Goal: Task Accomplishment & Management: Complete application form

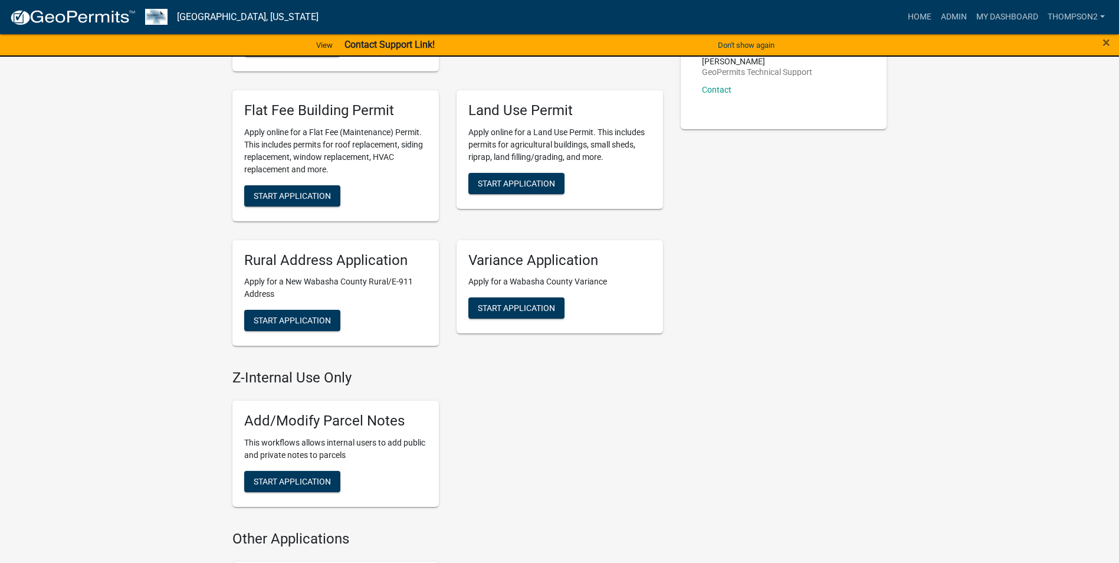
scroll to position [531, 0]
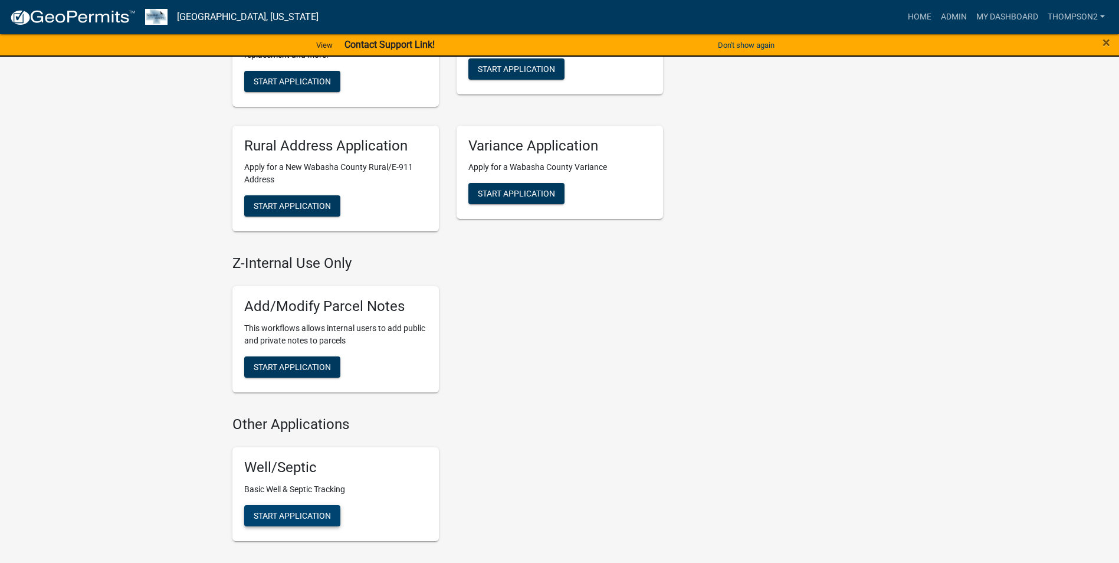
click at [269, 516] on span "Start Application" at bounding box center [292, 514] width 77 height 9
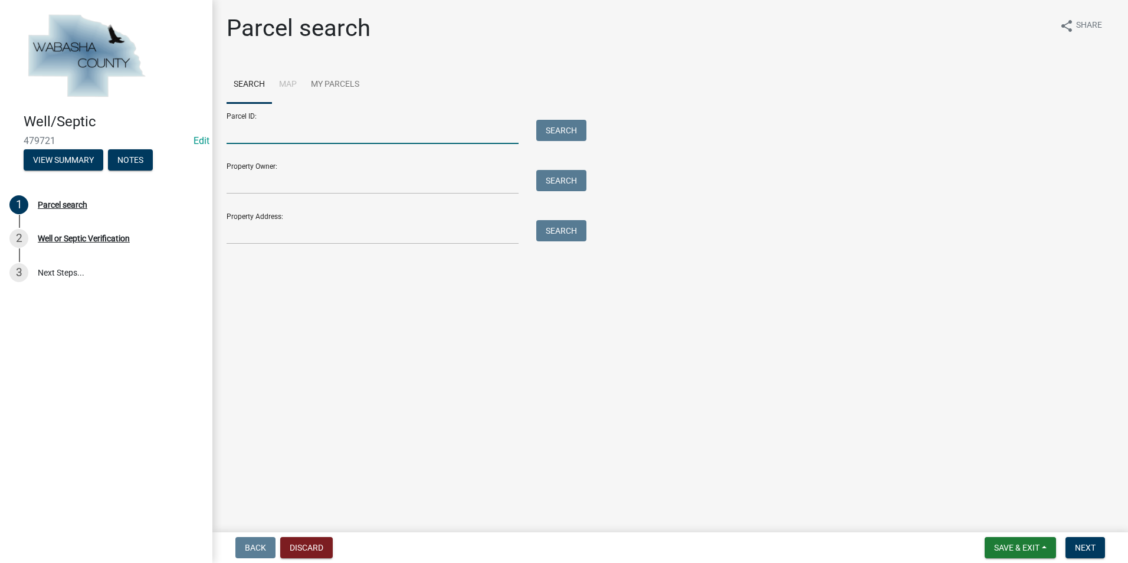
click at [227, 137] on input "Parcel ID:" at bounding box center [373, 132] width 292 height 24
type input "r08.00227.00"
click at [548, 124] on button "Search" at bounding box center [561, 130] width 50 height 21
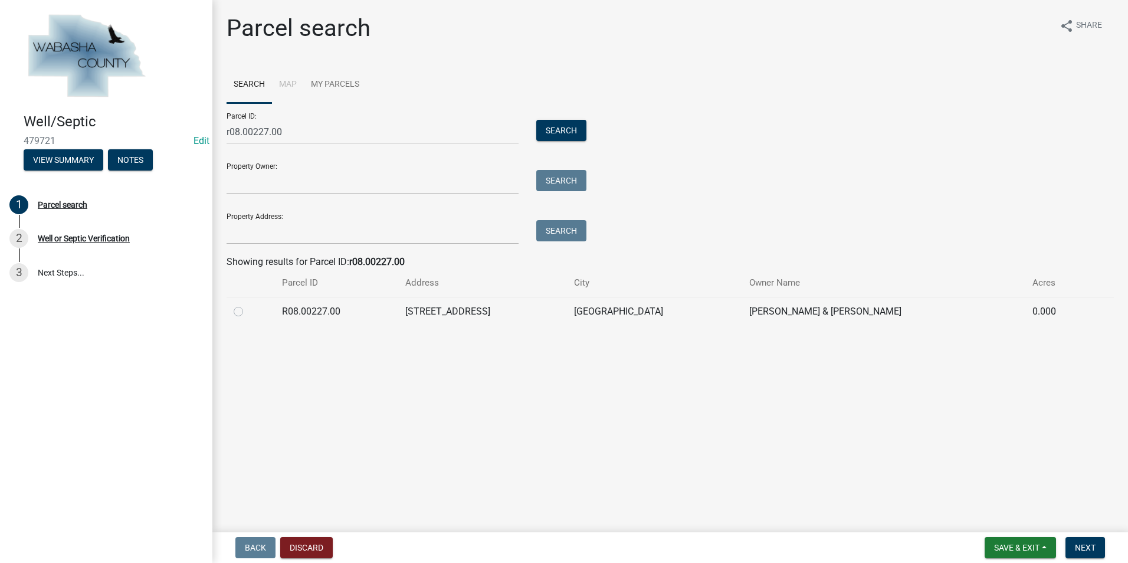
click at [248, 304] on label at bounding box center [248, 304] width 0 height 0
click at [248, 312] on input "radio" at bounding box center [252, 308] width 8 height 8
radio input "true"
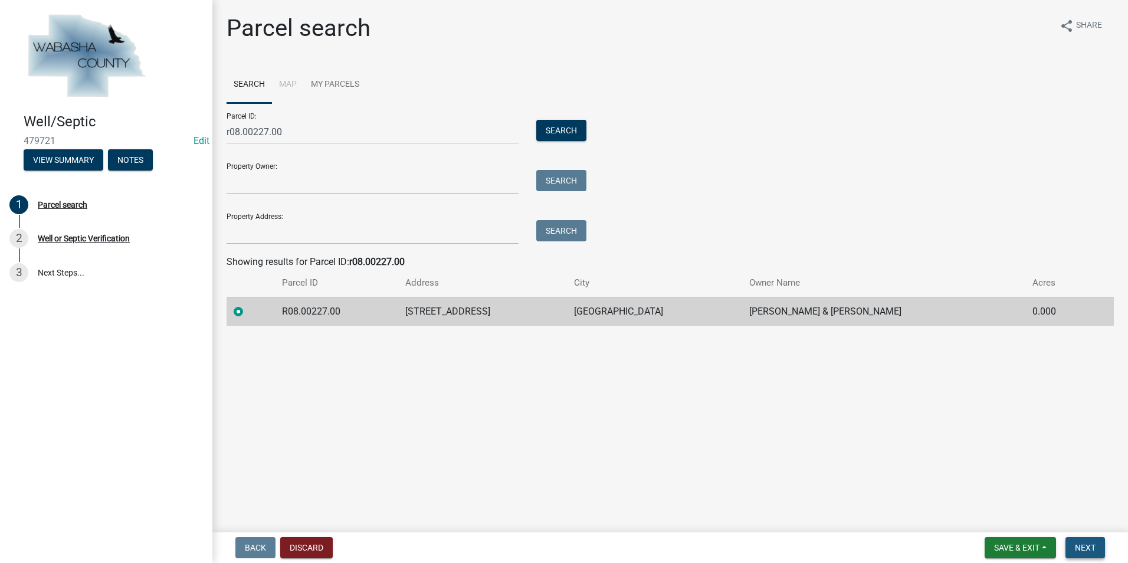
click at [1080, 544] on span "Next" at bounding box center [1085, 547] width 21 height 9
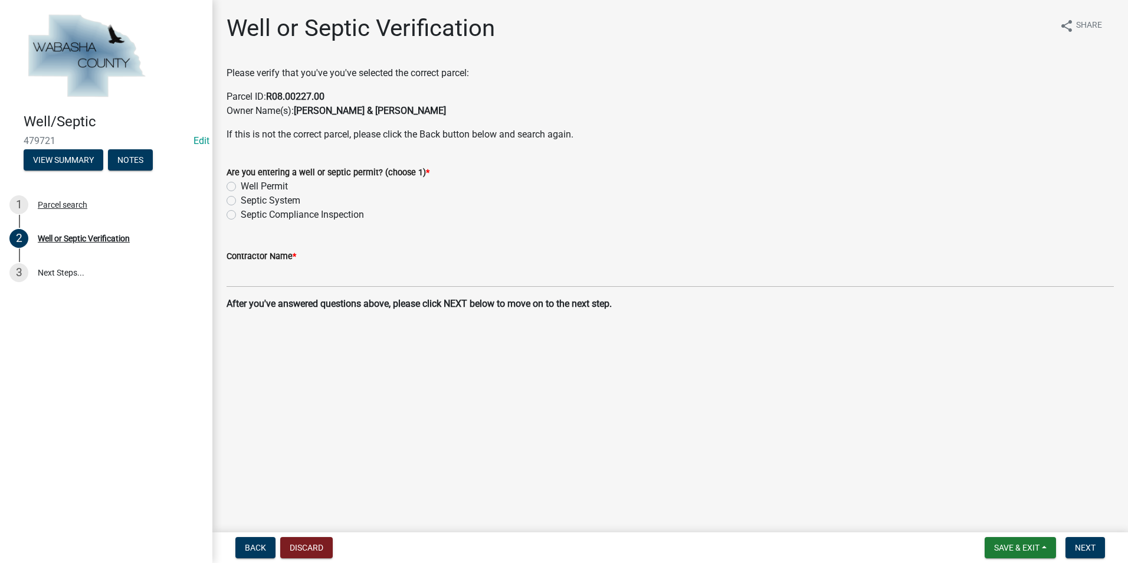
click at [241, 213] on label "Septic Compliance Inspection" at bounding box center [302, 215] width 123 height 14
click at [241, 213] on input "Septic Compliance Inspection" at bounding box center [245, 212] width 8 height 8
radio input "true"
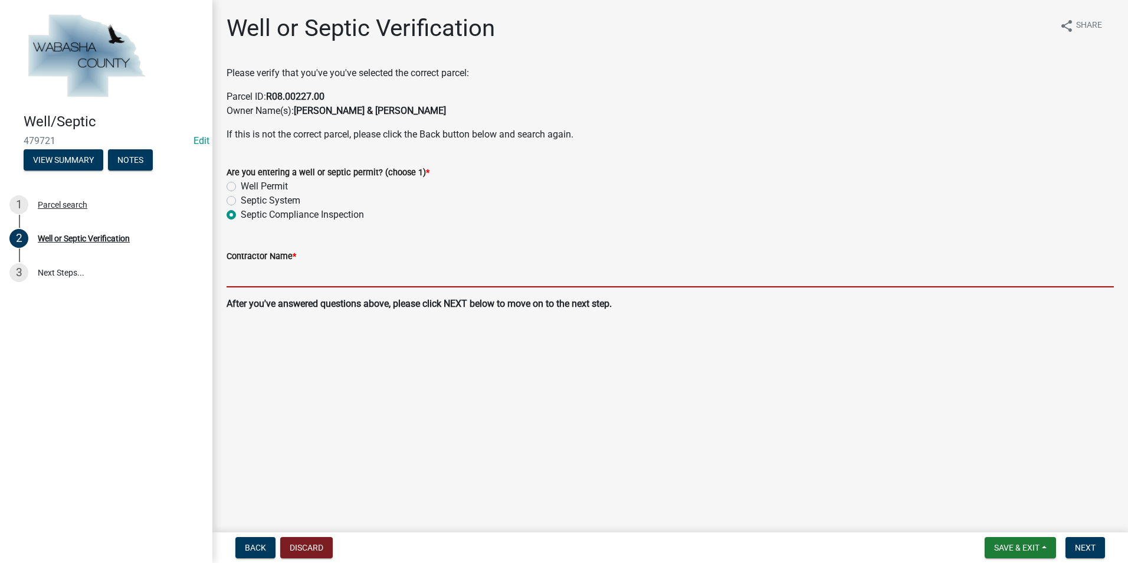
click at [234, 269] on input "Contractor Name *" at bounding box center [670, 275] width 887 height 24
type input "EDG"
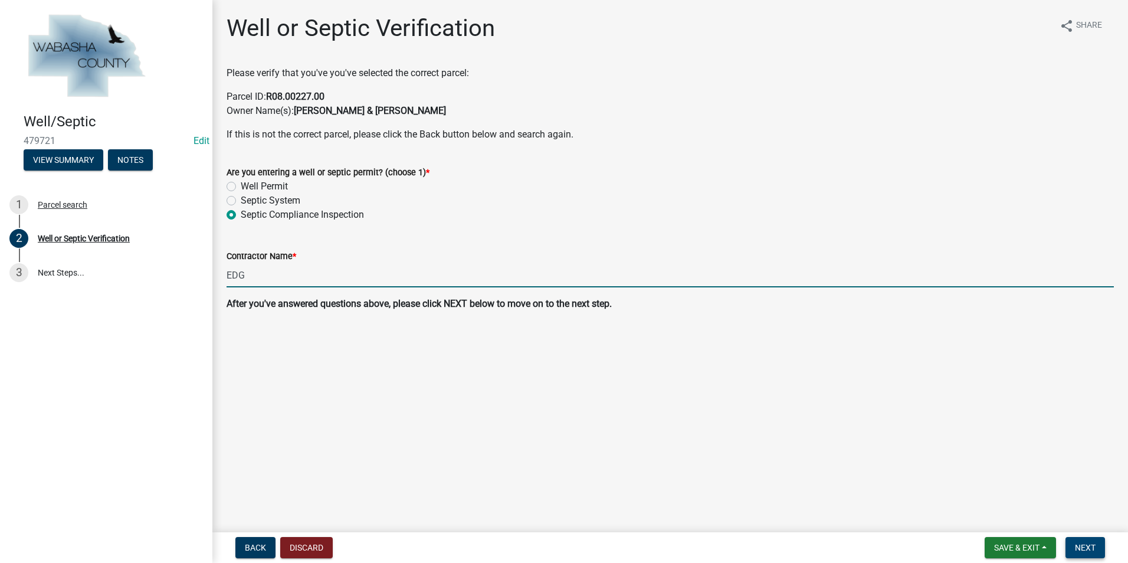
click at [1087, 539] on button "Next" at bounding box center [1085, 547] width 40 height 21
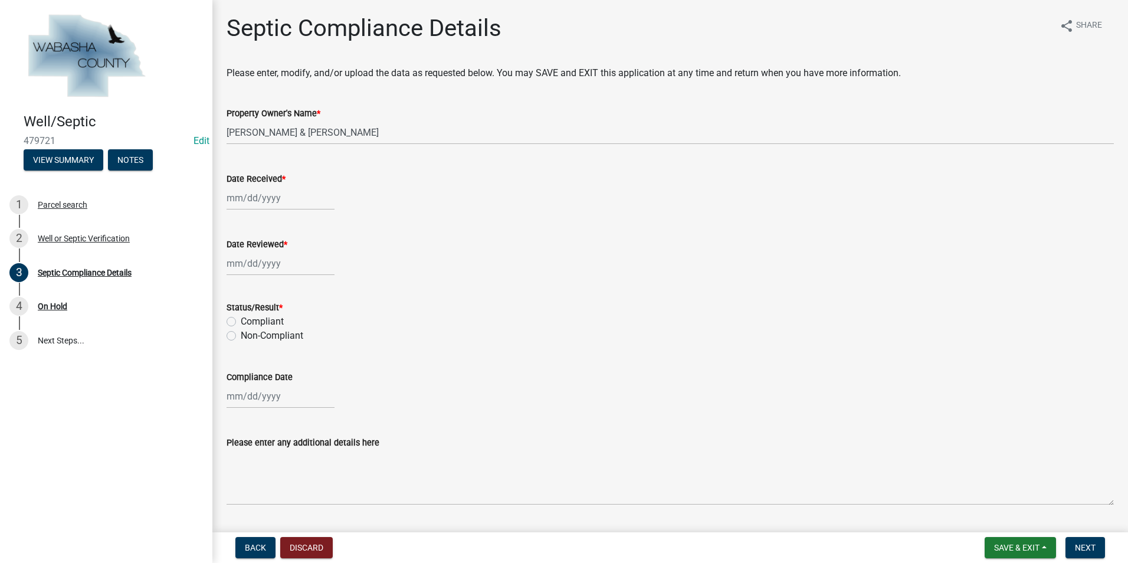
click at [244, 195] on div at bounding box center [281, 198] width 108 height 24
select select "9"
select select "2025"
click at [276, 296] on div "17" at bounding box center [276, 298] width 19 height 19
type input "[DATE]"
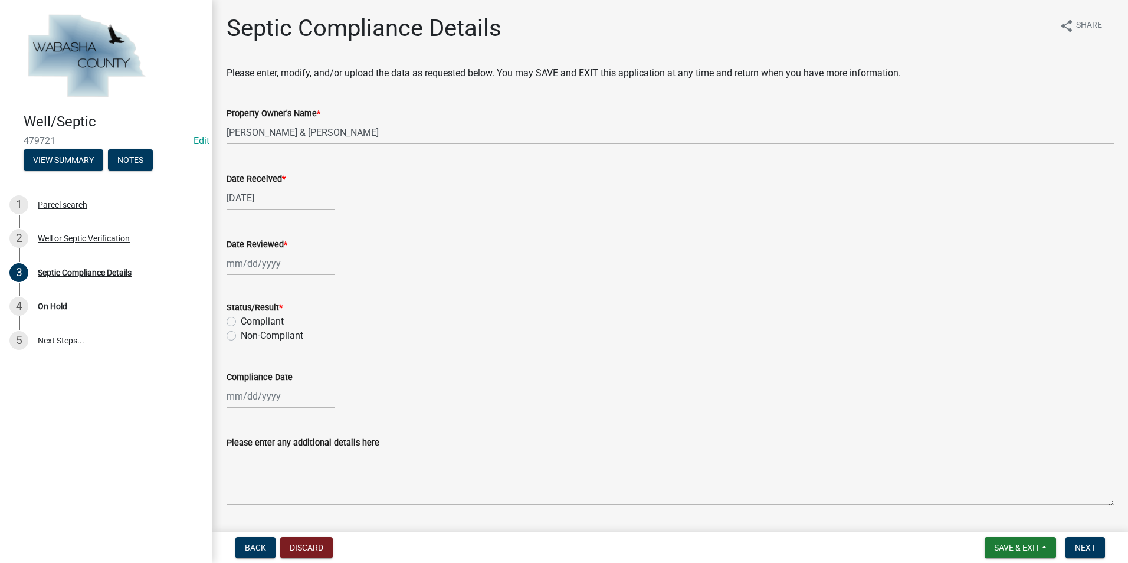
click at [247, 264] on div at bounding box center [281, 263] width 108 height 24
select select "9"
select select "2025"
click at [270, 360] on div "17" at bounding box center [276, 364] width 19 height 19
type input "[DATE]"
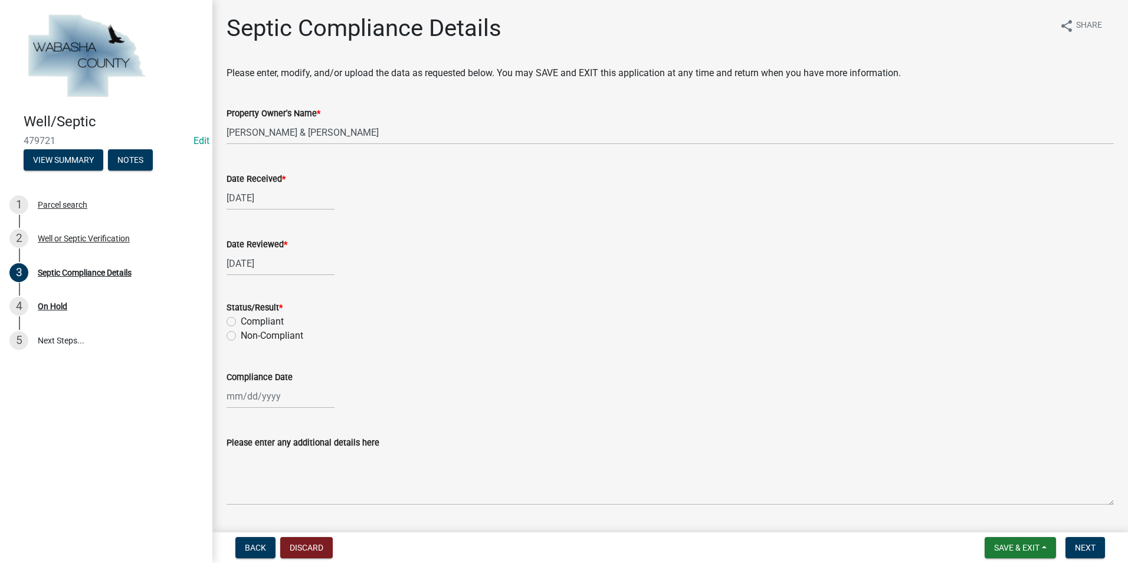
click at [226, 339] on div "Status/Result * Compliant Non-Compliant" at bounding box center [670, 314] width 905 height 57
click at [241, 336] on label "Non-Compliant" at bounding box center [272, 336] width 63 height 14
click at [241, 336] on input "Non-Compliant" at bounding box center [245, 333] width 8 height 8
radio input "true"
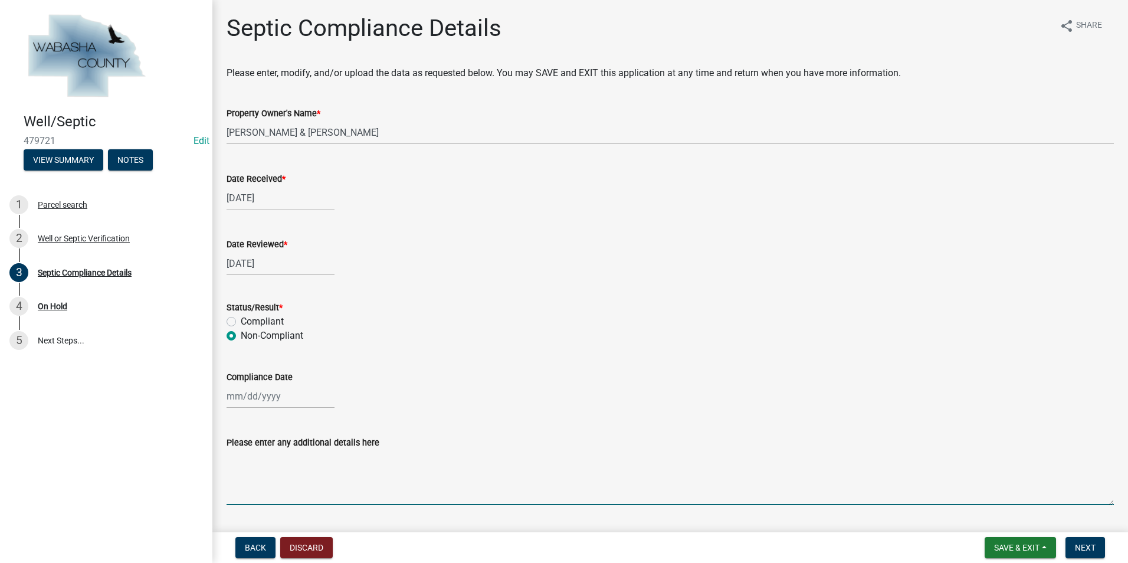
click at [270, 466] on textarea "Please enter any additional details here" at bounding box center [670, 477] width 887 height 55
click at [247, 418] on wm-data-entity-input "Compliance Date" at bounding box center [670, 385] width 887 height 65
click at [244, 461] on textarea "Please enter any additional details here" at bounding box center [670, 477] width 887 height 55
type textarea "9/16/25 non-compliance date"
click at [1091, 550] on span "Next" at bounding box center [1085, 547] width 21 height 9
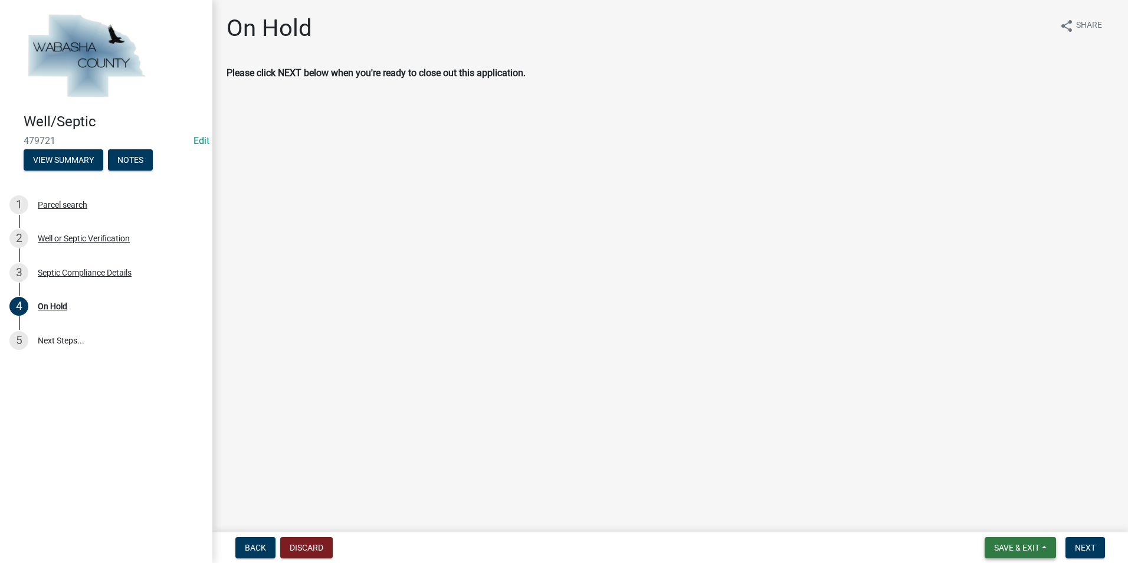
click at [1045, 546] on button "Save & Exit" at bounding box center [1020, 547] width 71 height 21
click at [1018, 518] on button "Save & Exit" at bounding box center [1009, 517] width 94 height 28
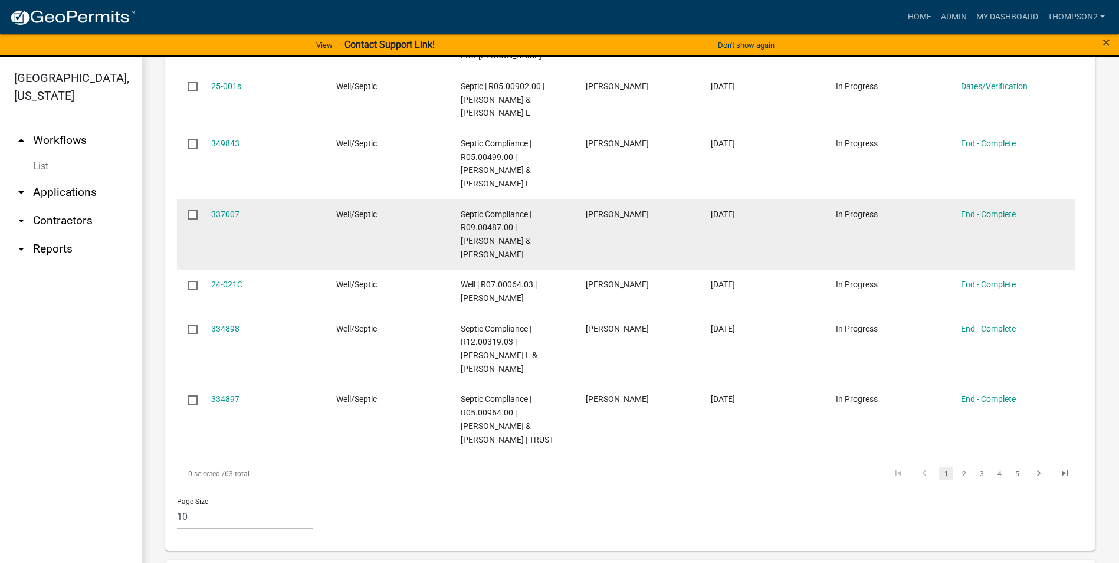
scroll to position [826, 0]
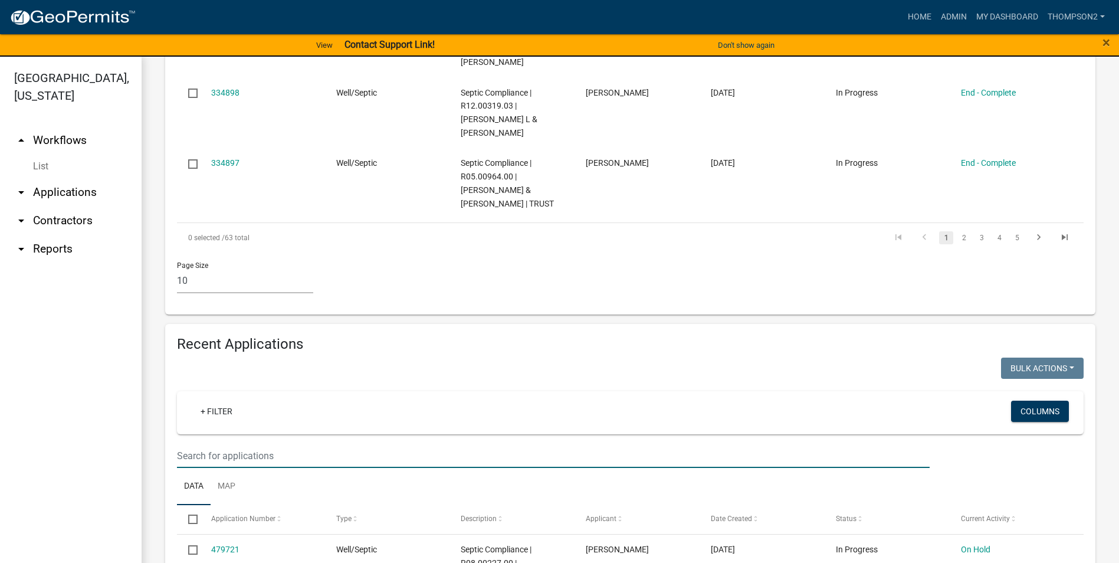
click at [213, 445] on input "text" at bounding box center [553, 456] width 753 height 24
click at [220, 445] on input "text" at bounding box center [553, 456] width 753 height 24
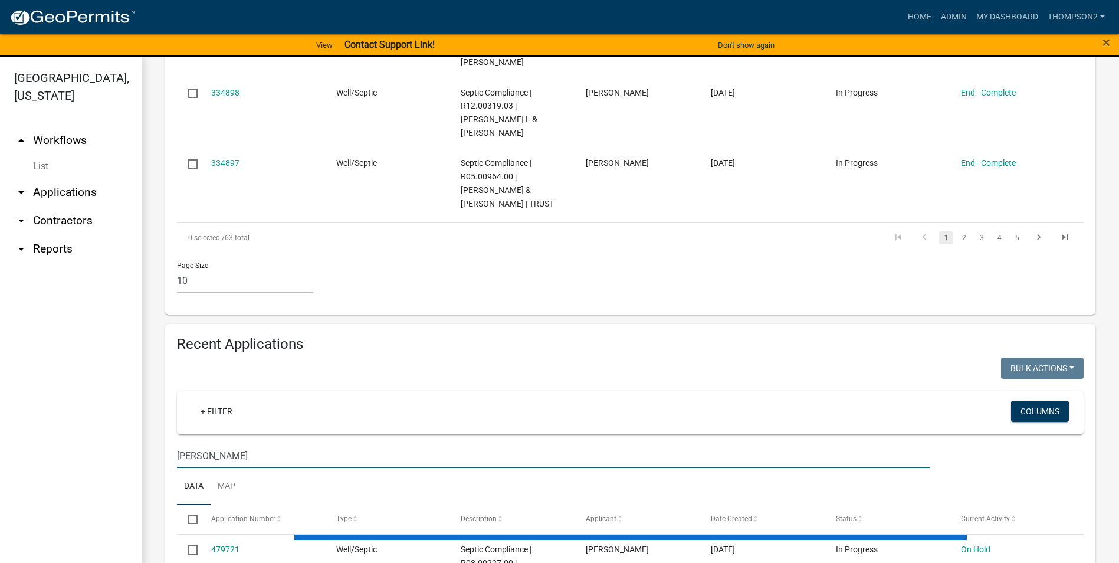
type input "hager"
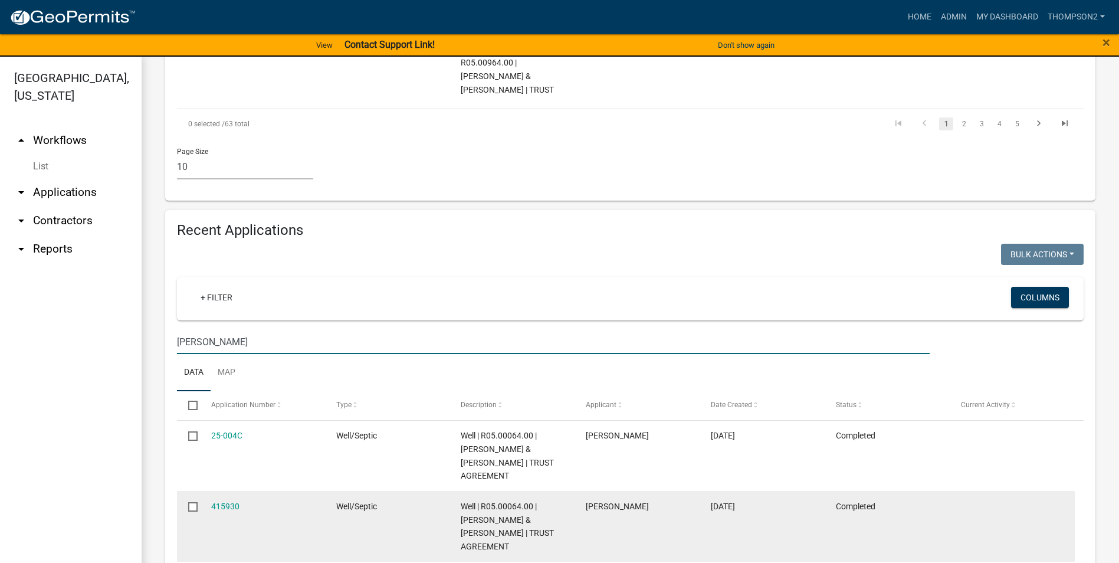
scroll to position [944, 0]
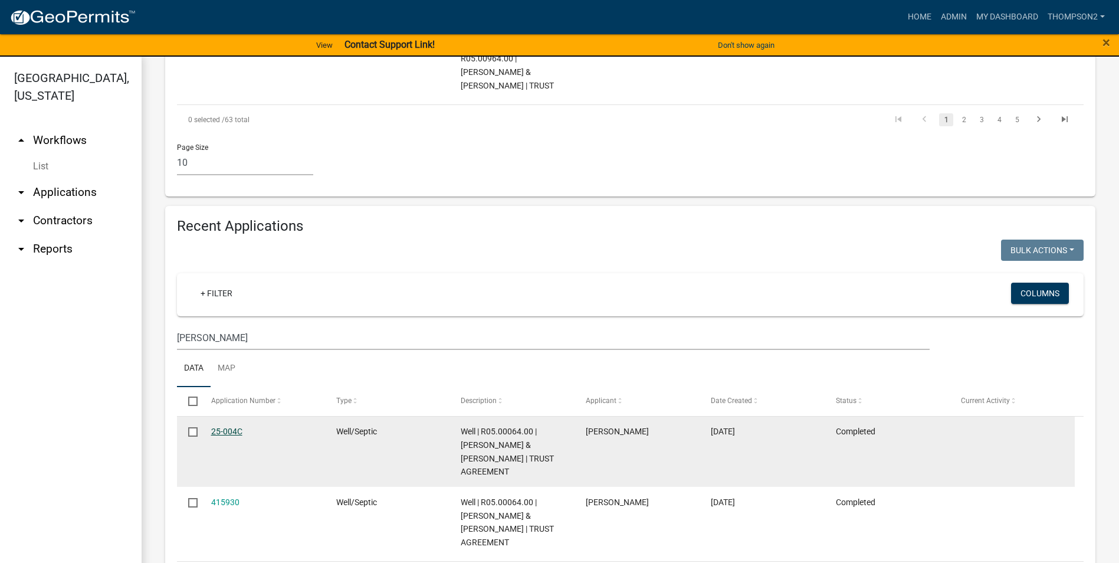
click at [231, 427] on link "25-004C" at bounding box center [226, 431] width 31 height 9
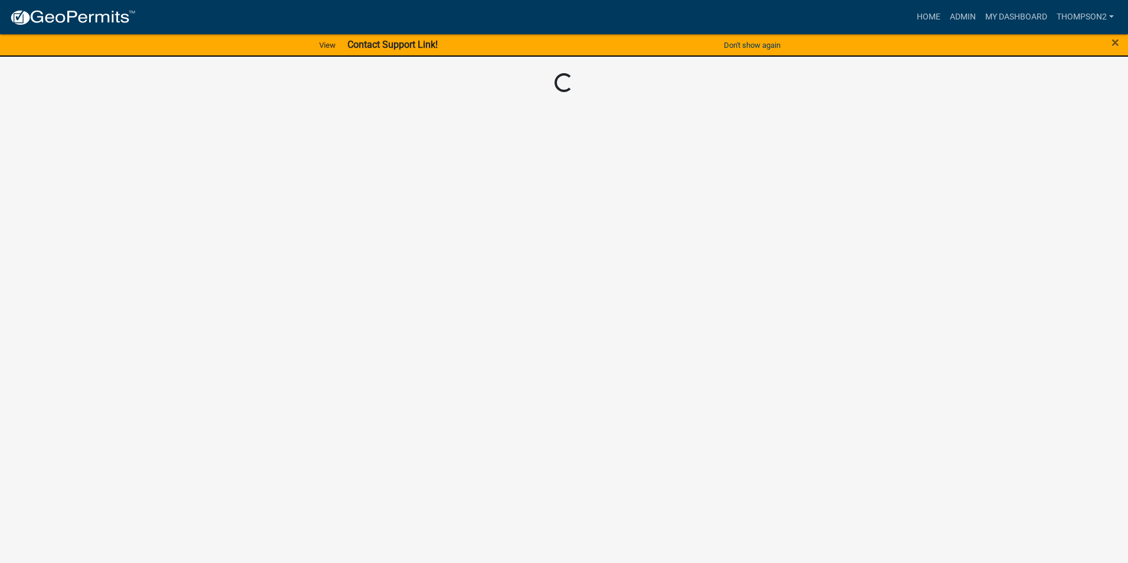
click at [231, 419] on body "Internet Explorer does NOT work with GeoPermits. Get a new browser for more sec…" at bounding box center [564, 281] width 1128 height 563
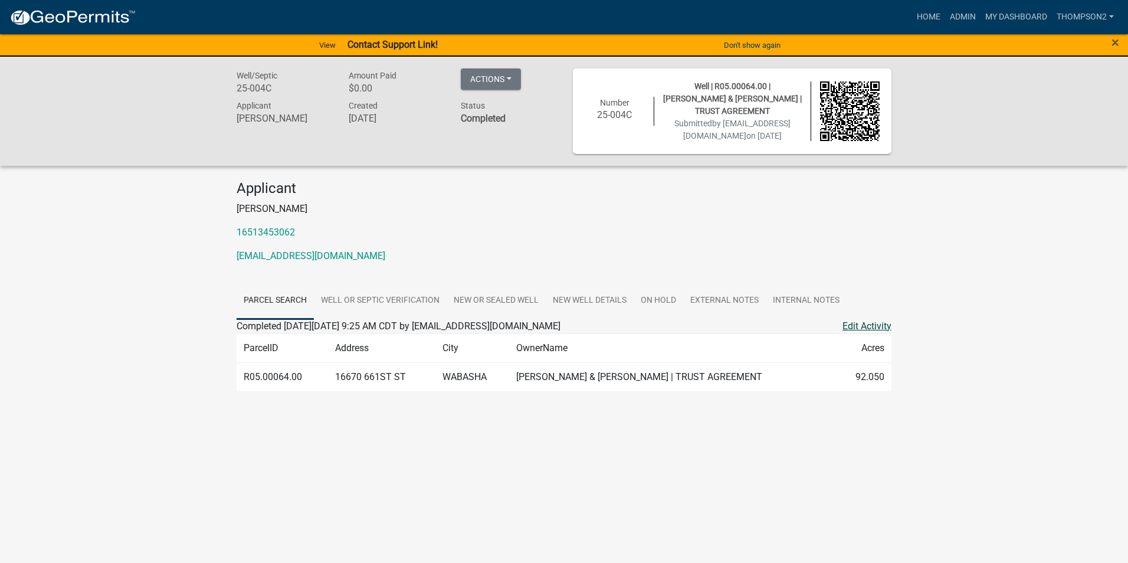
click at [874, 326] on link "Edit Activity" at bounding box center [866, 326] width 49 height 14
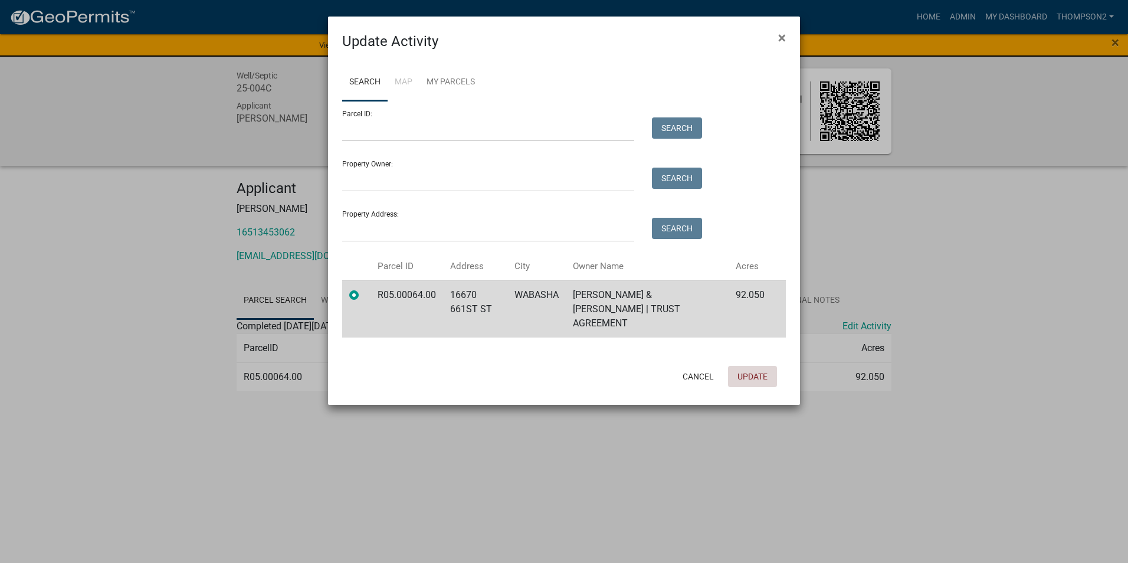
click at [752, 366] on button "Update" at bounding box center [752, 376] width 49 height 21
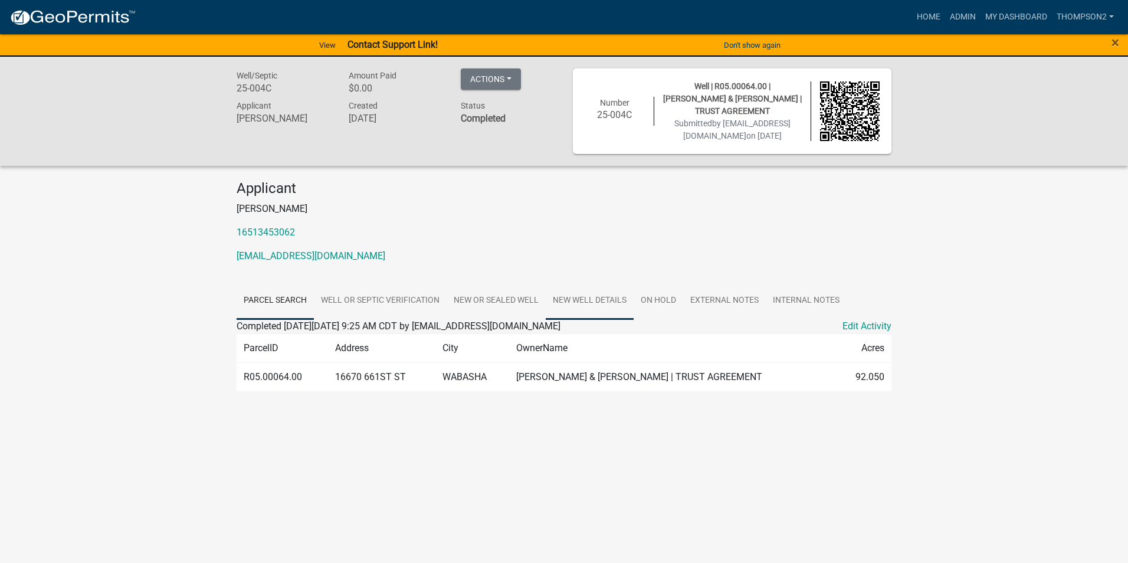
click at [611, 302] on link "New Well Details" at bounding box center [590, 301] width 88 height 38
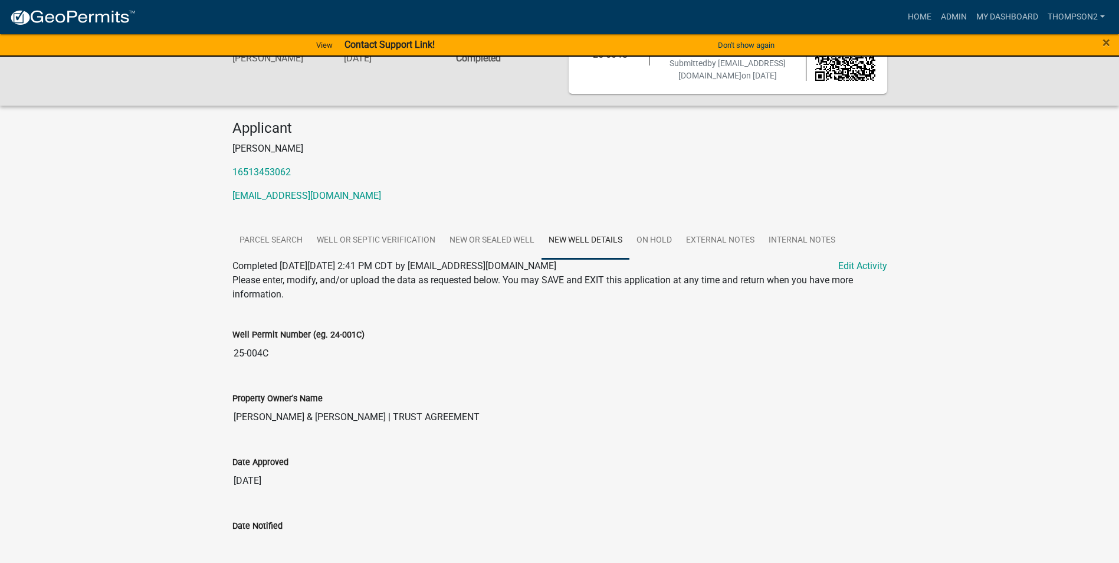
scroll to position [59, 0]
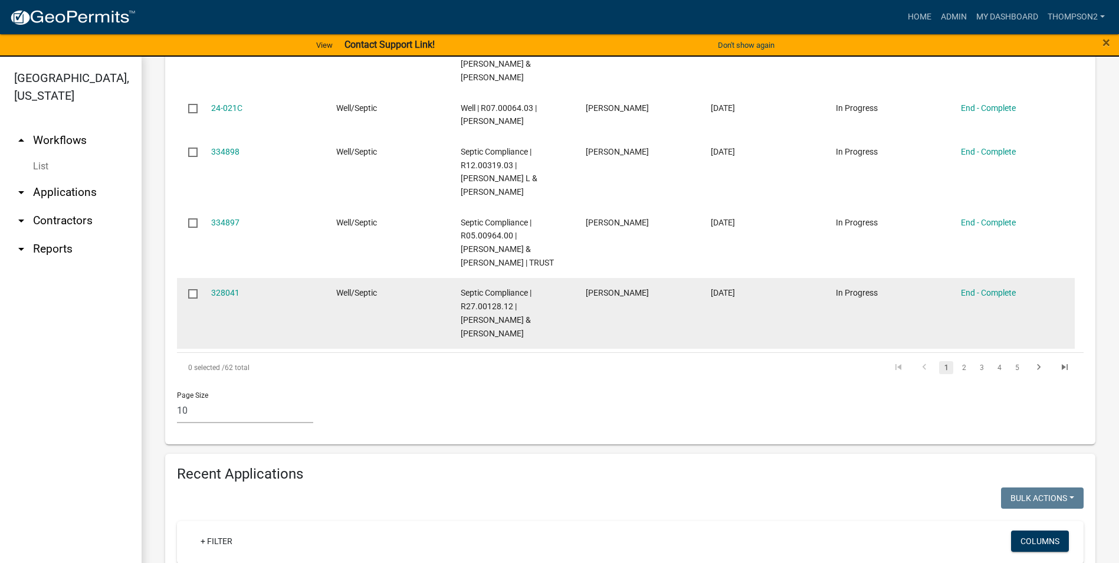
scroll to position [944, 0]
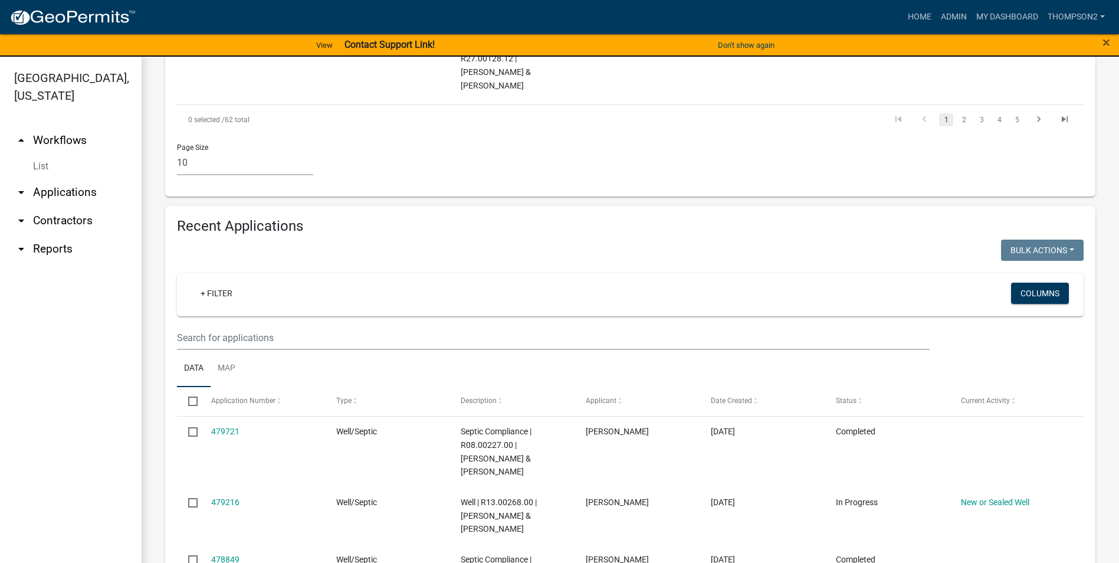
click at [177, 312] on div "+ Filter Columns" at bounding box center [630, 294] width 907 height 43
click at [185, 327] on input "text" at bounding box center [553, 338] width 753 height 24
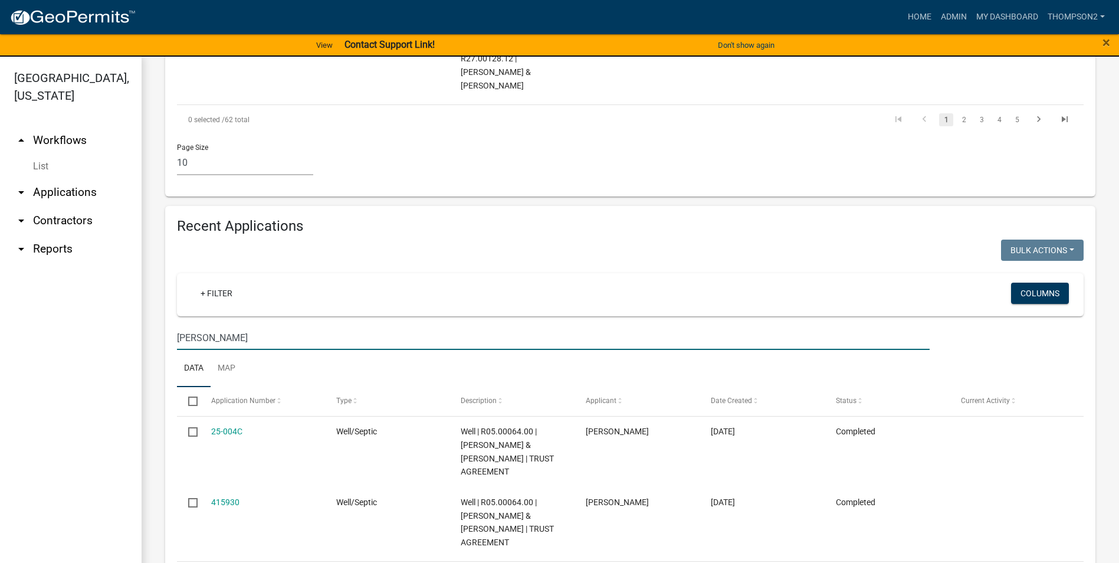
type input "hager"
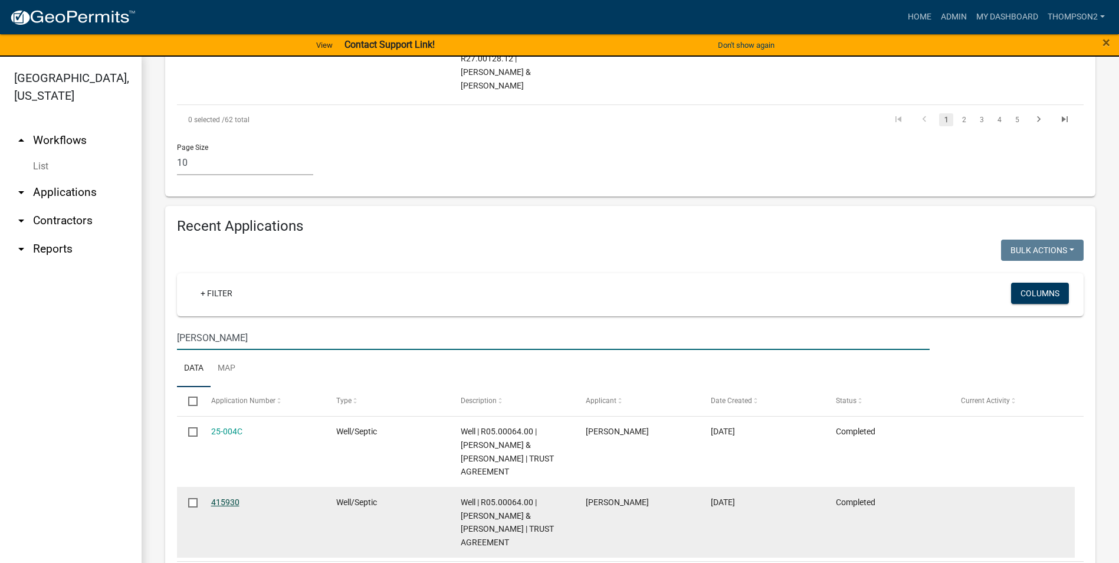
click at [218, 497] on link "415930" at bounding box center [225, 501] width 28 height 9
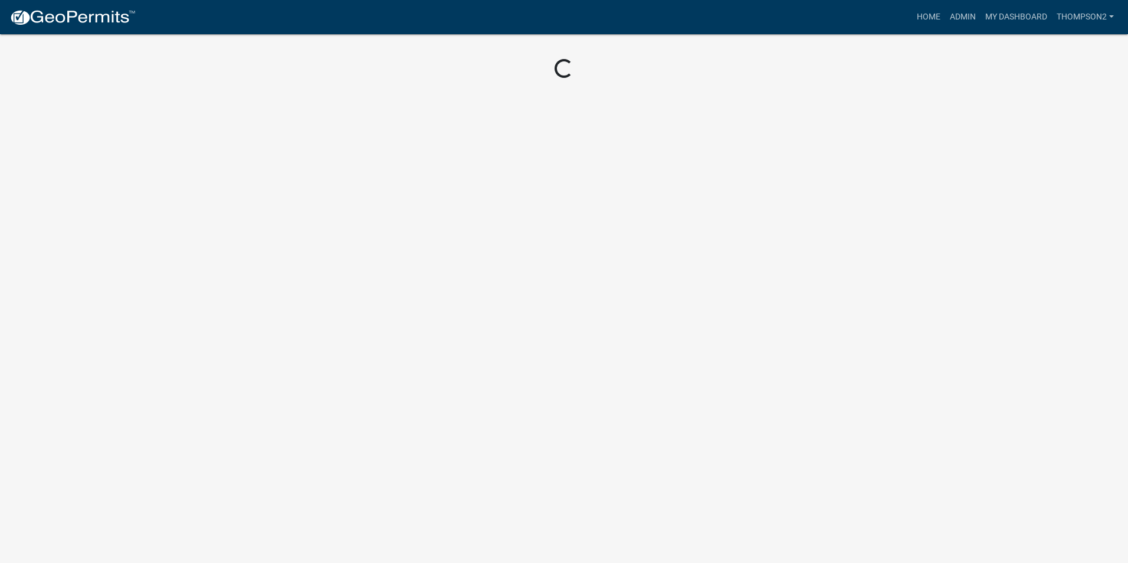
click at [218, 490] on body "Internet Explorer does NOT work with GeoPermits. Get a new browser for more sec…" at bounding box center [564, 281] width 1128 height 563
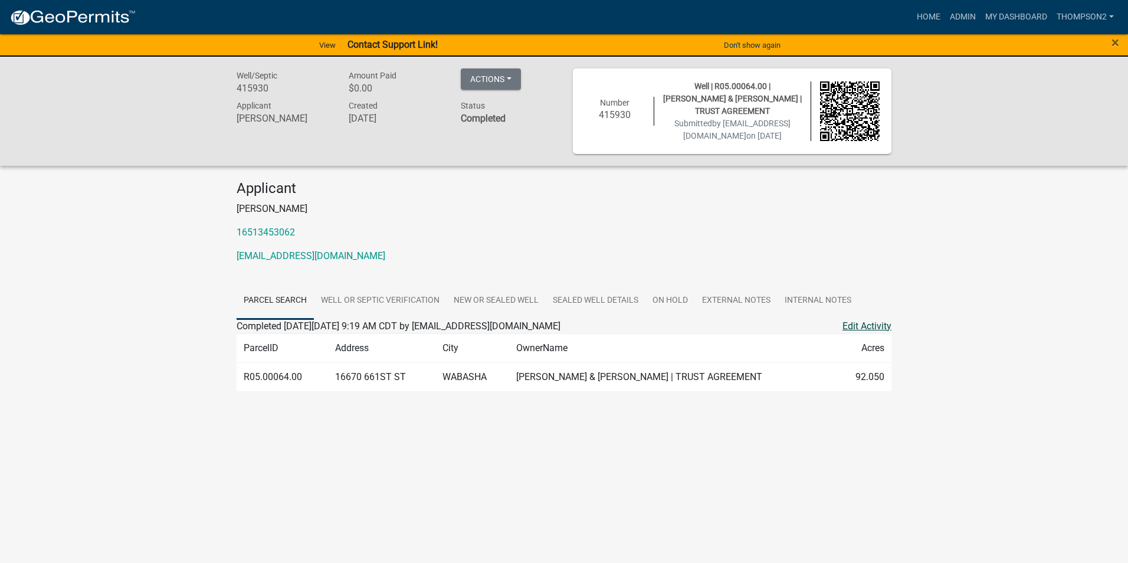
click at [878, 319] on link "Edit Activity" at bounding box center [866, 326] width 49 height 14
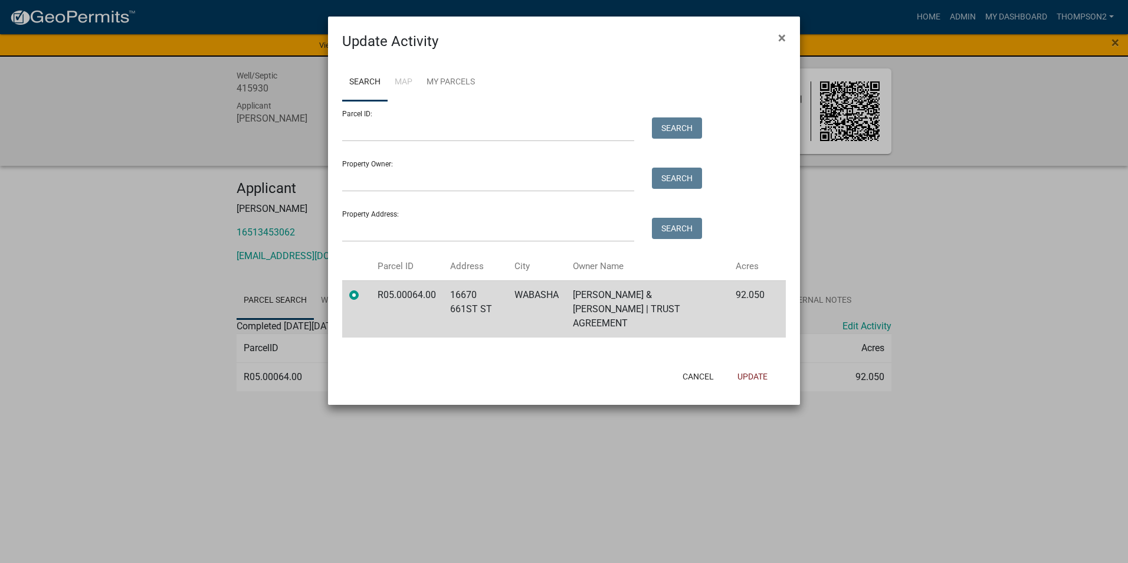
click at [884, 415] on ngb-modal-window "Update Activity × Search Map My Parcels Parcel ID: Search Property Owner: Searc…" at bounding box center [564, 281] width 1128 height 563
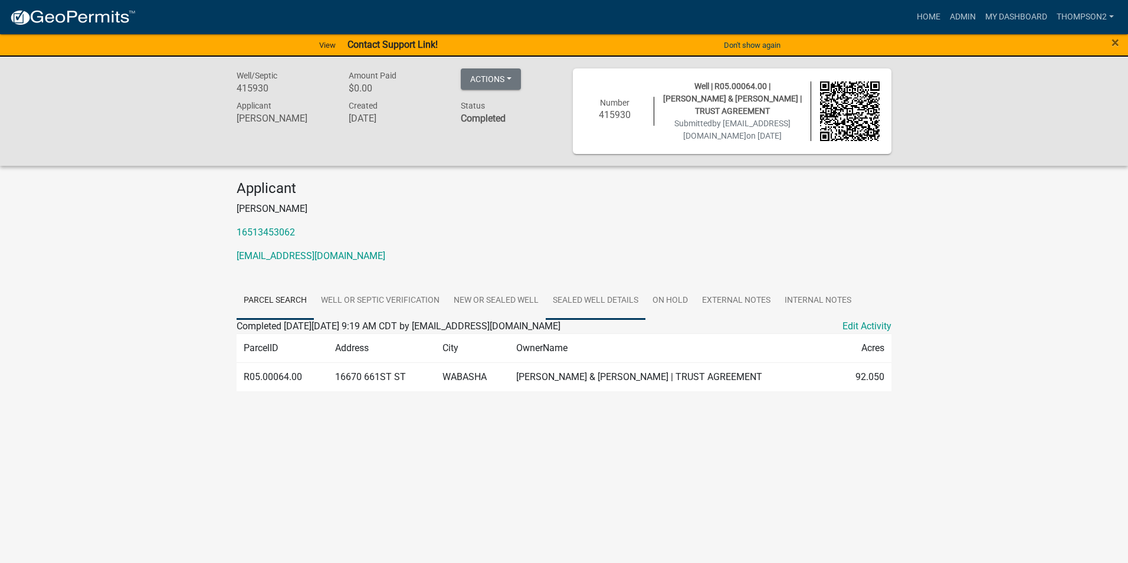
click at [629, 300] on link "Sealed Well Details" at bounding box center [596, 301] width 100 height 38
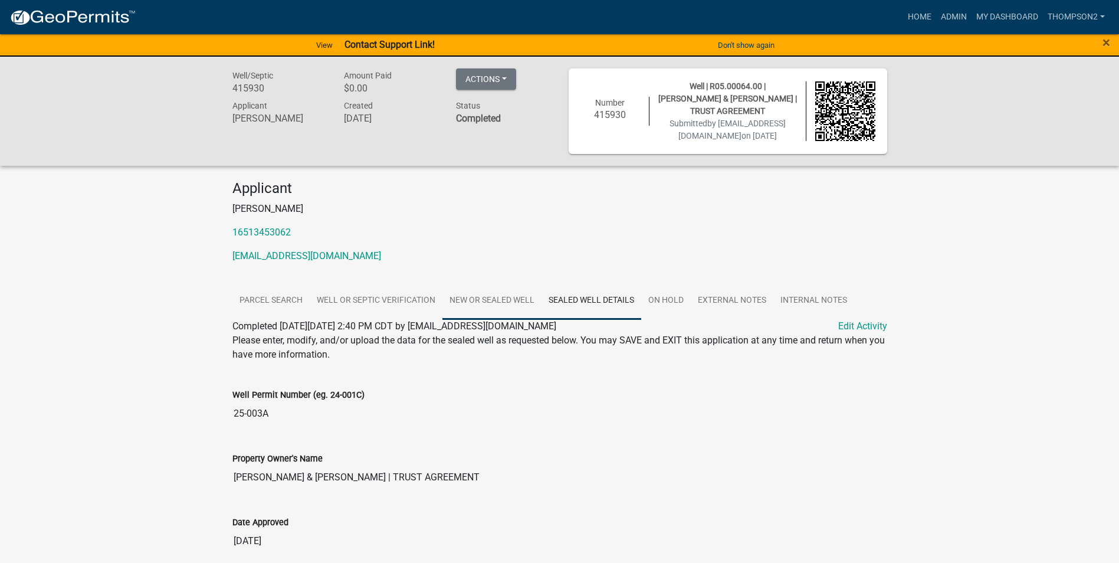
click at [518, 296] on link "New or Sealed Well" at bounding box center [491, 301] width 99 height 38
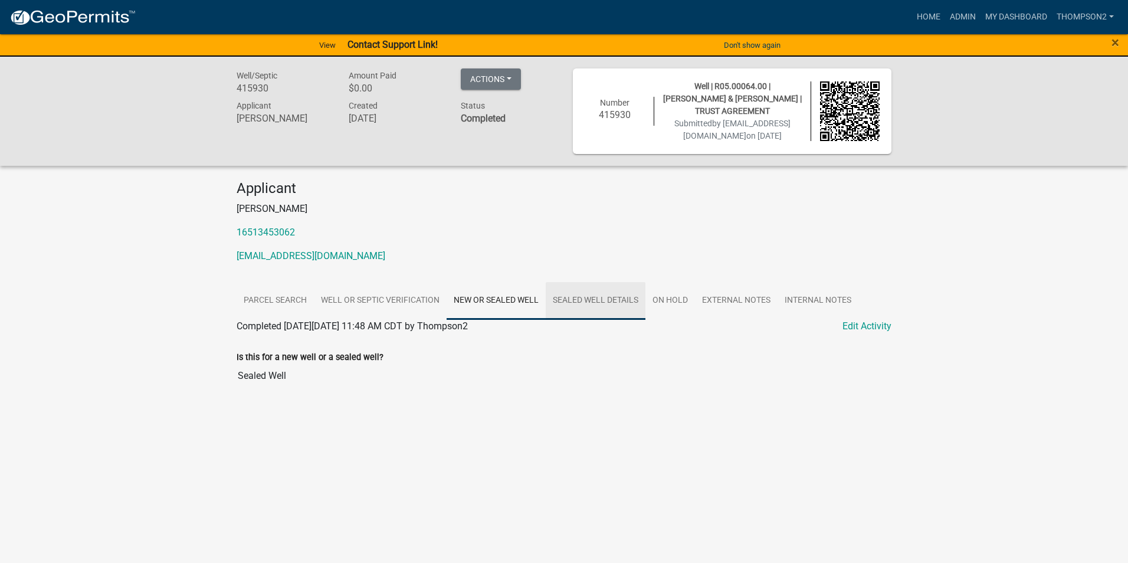
click at [567, 299] on link "Sealed Well Details" at bounding box center [596, 301] width 100 height 38
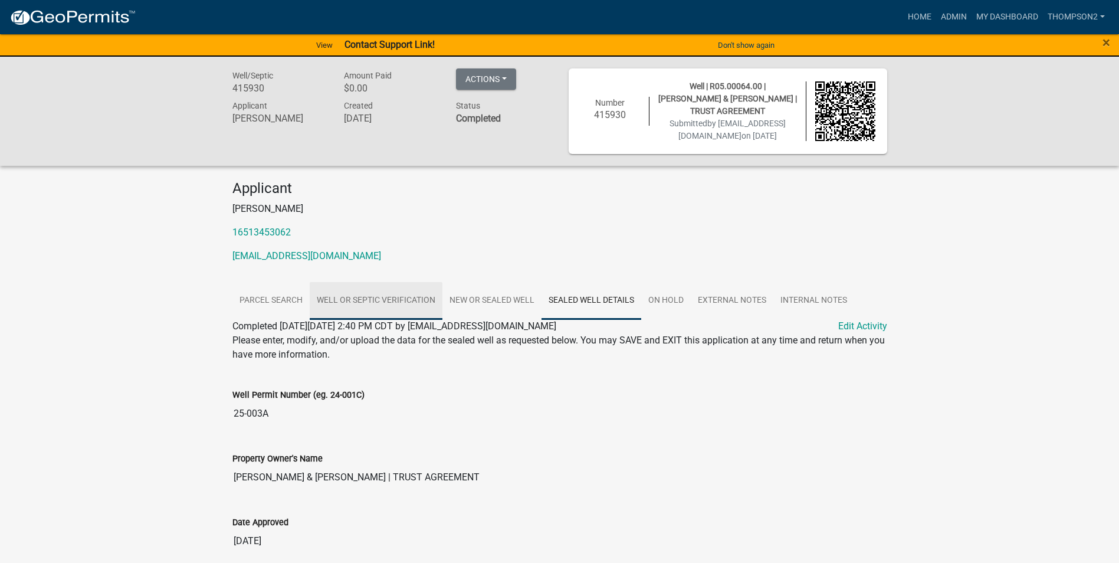
click at [402, 297] on link "Well or Septic Verification" at bounding box center [376, 301] width 133 height 38
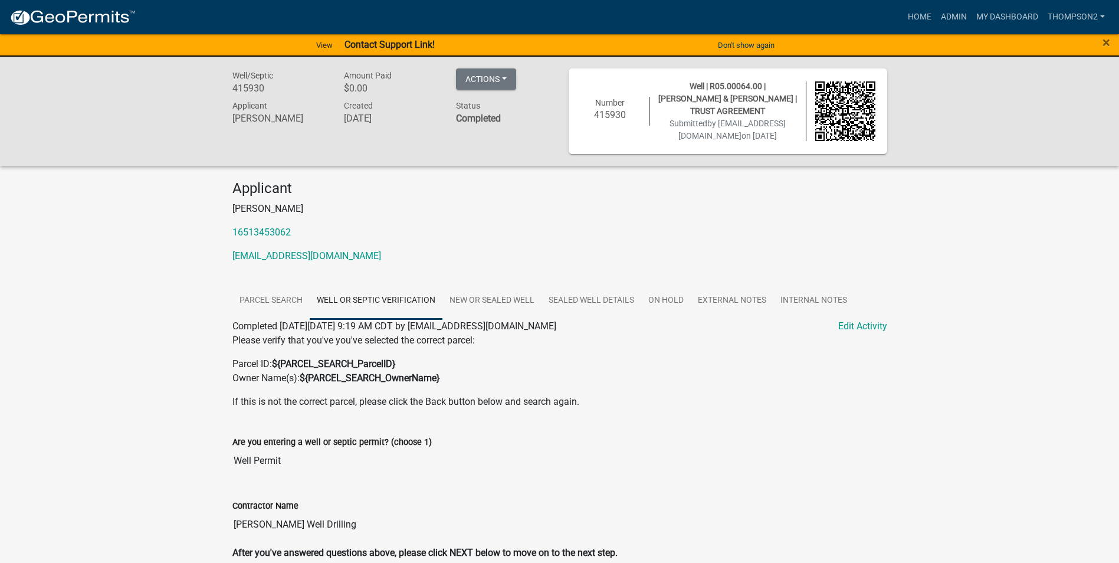
click at [271, 480] on div "Are you entering a well or septic permit? (choose 1) Well Permit" at bounding box center [560, 450] width 673 height 64
click at [265, 461] on input "Well Permit" at bounding box center [559, 461] width 655 height 24
click at [349, 299] on link "Well or Septic Verification" at bounding box center [376, 301] width 133 height 38
drag, startPoint x: 387, startPoint y: 303, endPoint x: 339, endPoint y: 301, distance: 47.8
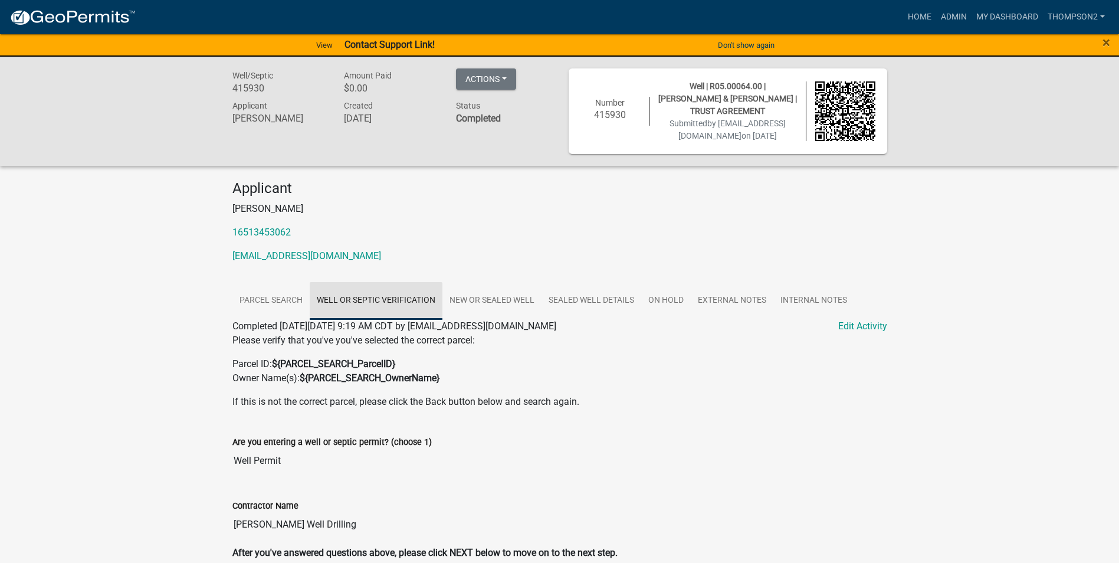
click at [339, 301] on link "Well or Septic Verification" at bounding box center [376, 301] width 133 height 38
click at [855, 333] on p "Please verify that you've you've selected the correct parcel:" at bounding box center [559, 340] width 655 height 14
click at [880, 326] on link "Edit Activity" at bounding box center [862, 326] width 49 height 14
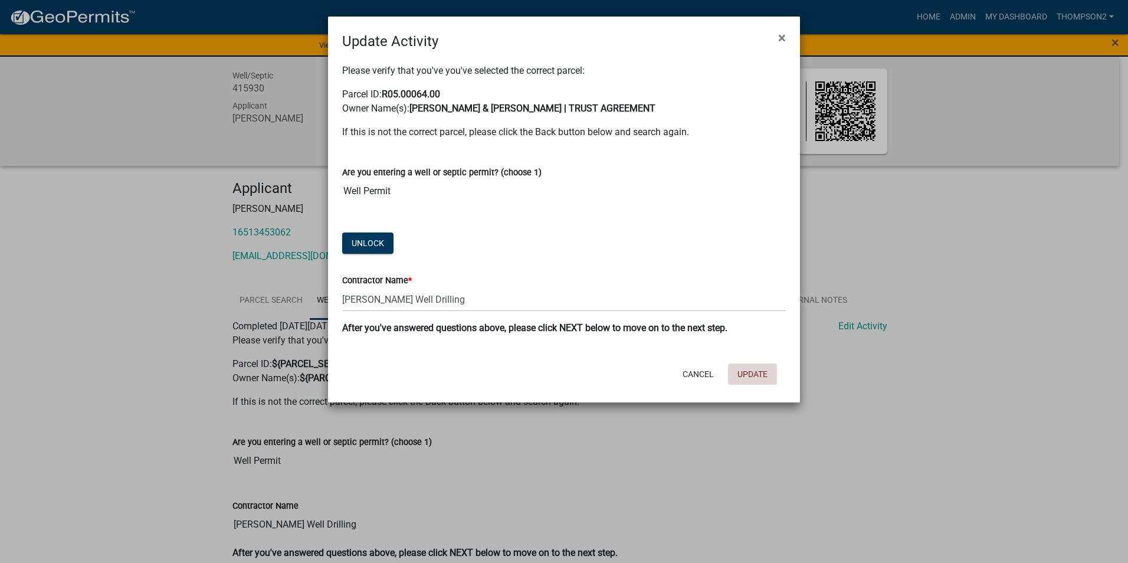
click at [753, 370] on button "Update" at bounding box center [752, 373] width 49 height 21
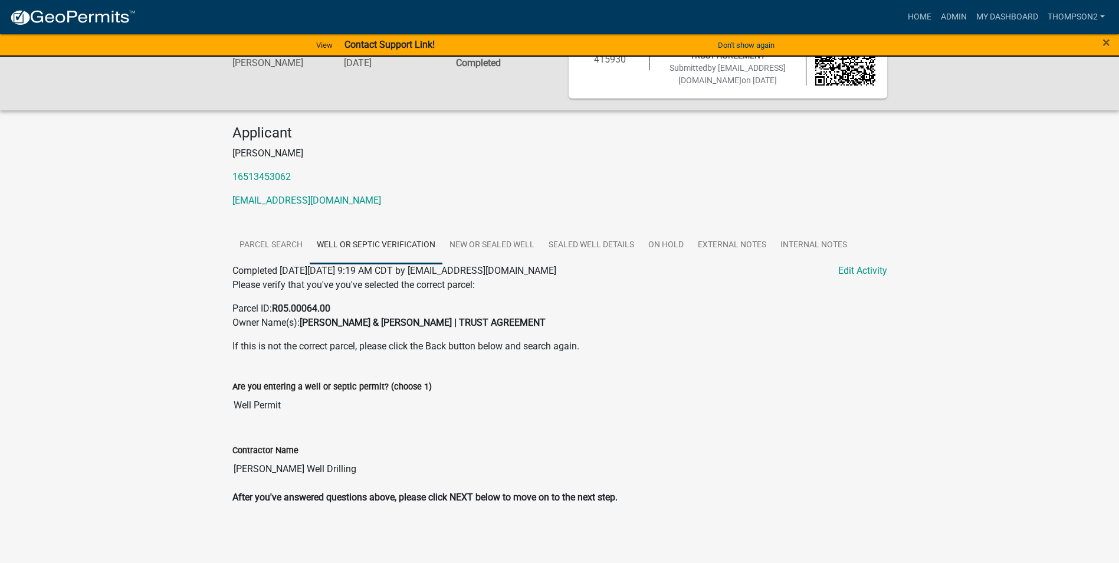
scroll to position [56, 0]
click at [260, 415] on input "Well Permit" at bounding box center [559, 405] width 655 height 24
click at [261, 429] on div "Contractor Name Hartert Well Drilling" at bounding box center [559, 453] width 655 height 54
click at [265, 429] on div "Contractor Name Hartert Well Drilling" at bounding box center [559, 453] width 655 height 54
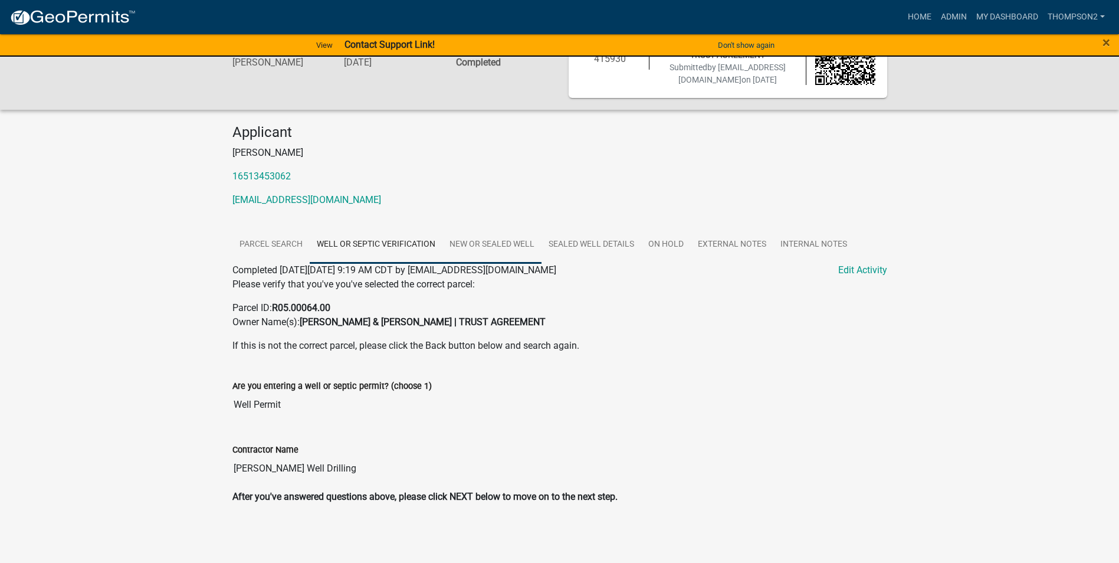
click at [503, 245] on link "New or Sealed Well" at bounding box center [491, 245] width 99 height 38
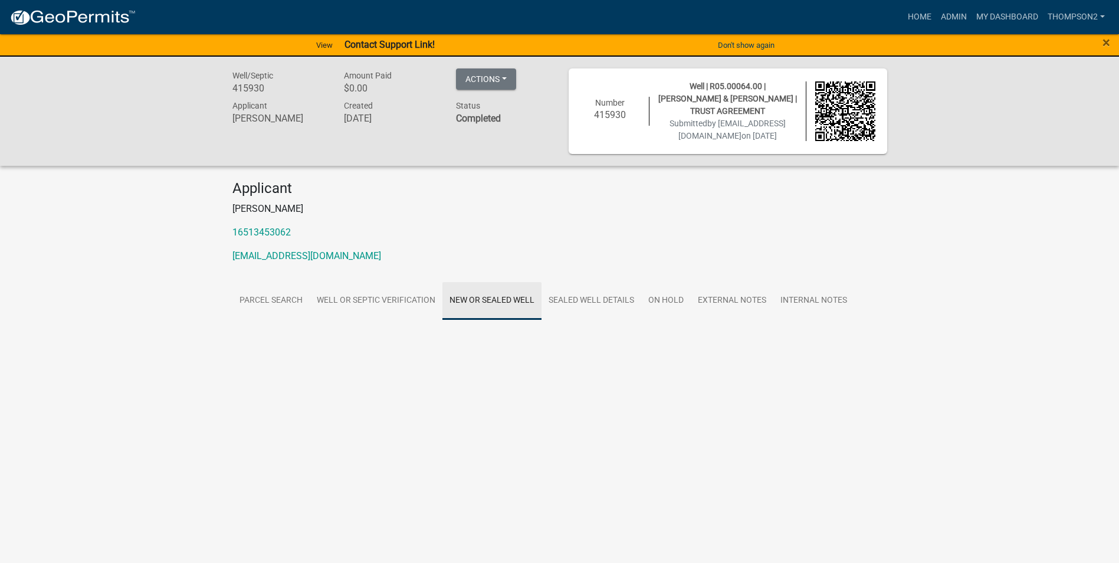
scroll to position [0, 0]
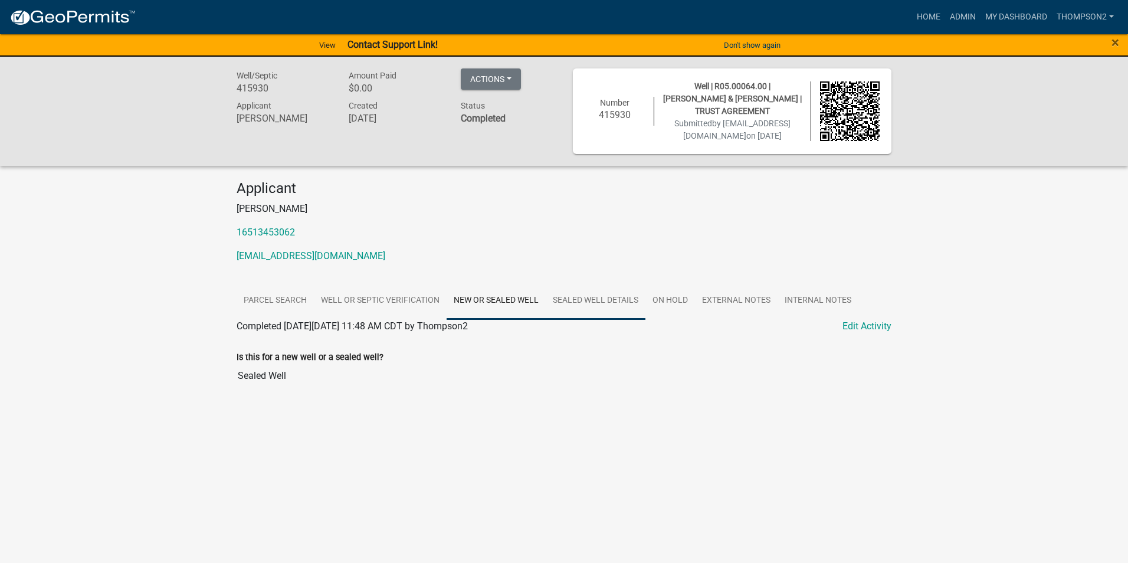
click at [602, 303] on link "Sealed Well Details" at bounding box center [596, 301] width 100 height 38
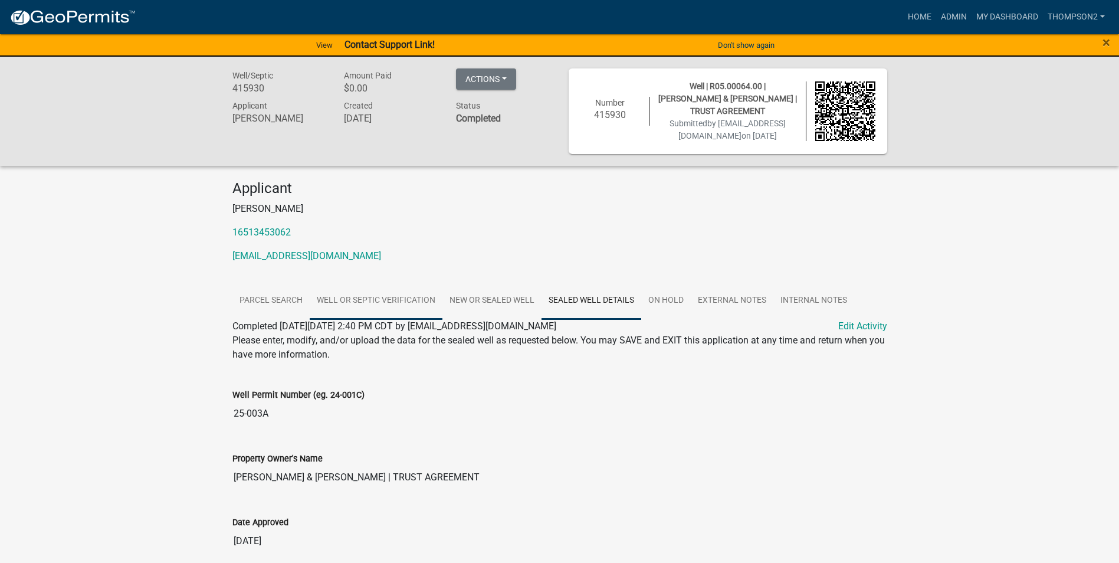
click at [409, 301] on link "Well or Septic Verification" at bounding box center [376, 301] width 133 height 38
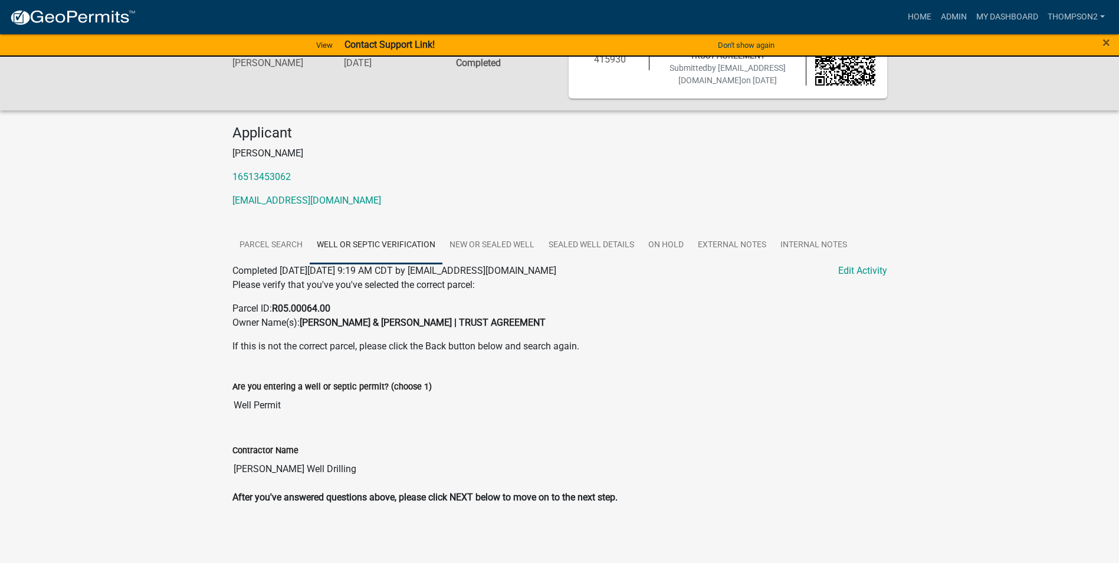
scroll to position [56, 0]
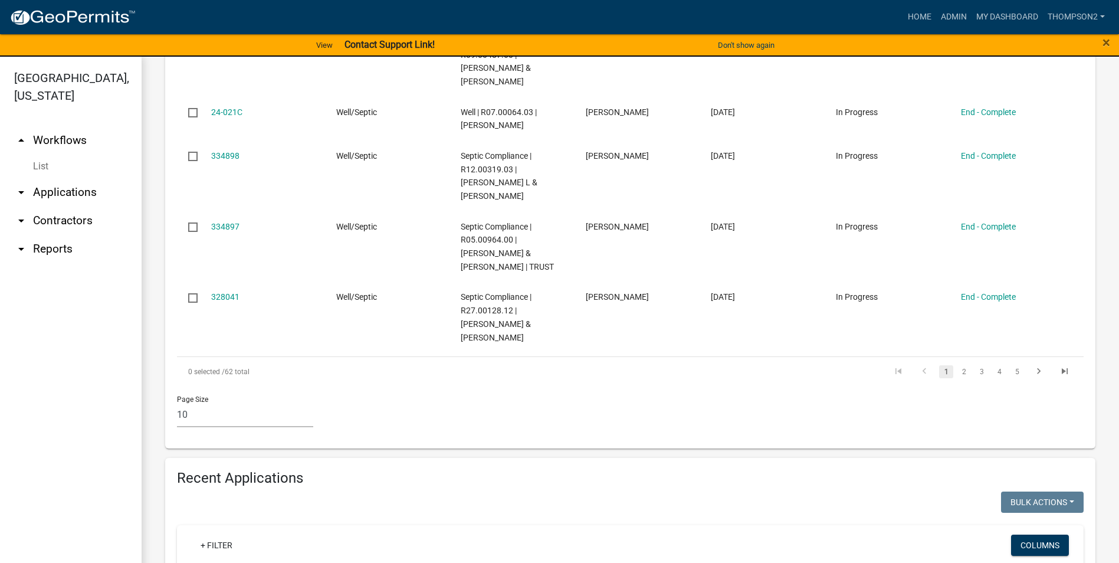
scroll to position [740, 0]
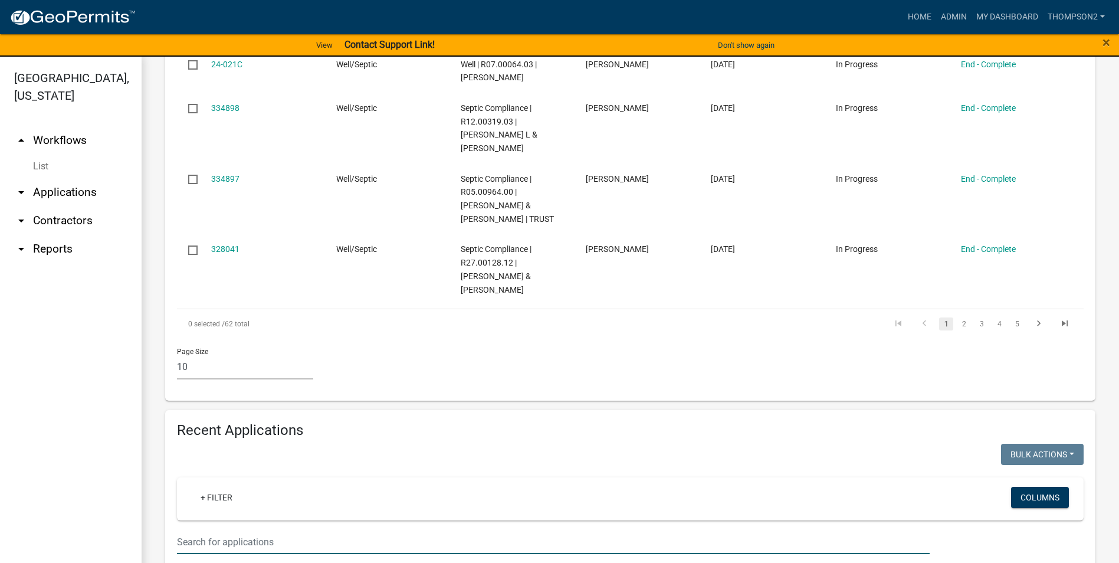
click at [236, 537] on input "text" at bounding box center [553, 542] width 753 height 24
type input "hager"
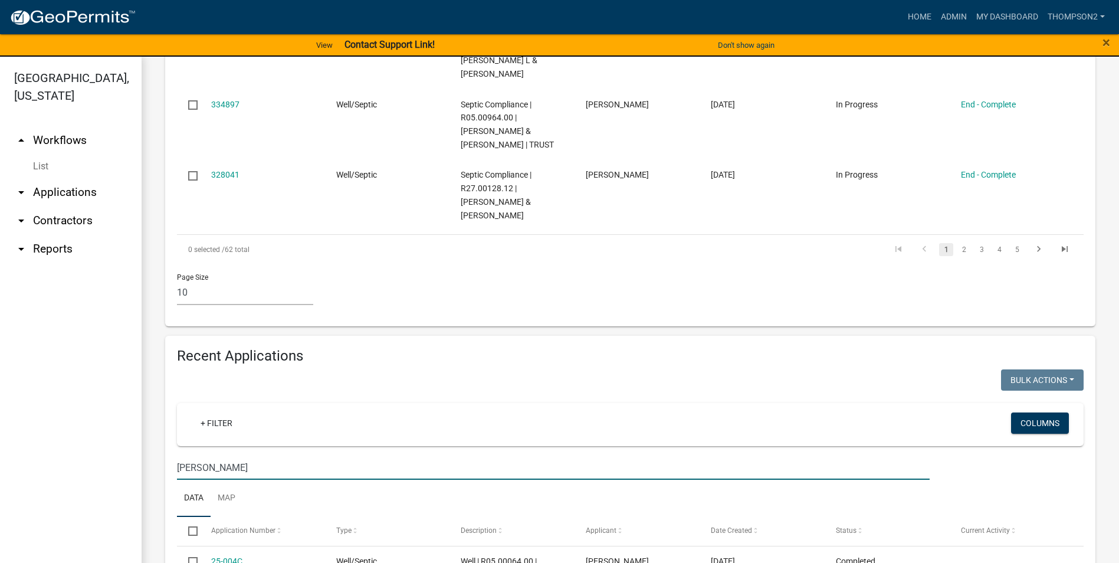
scroll to position [917, 0]
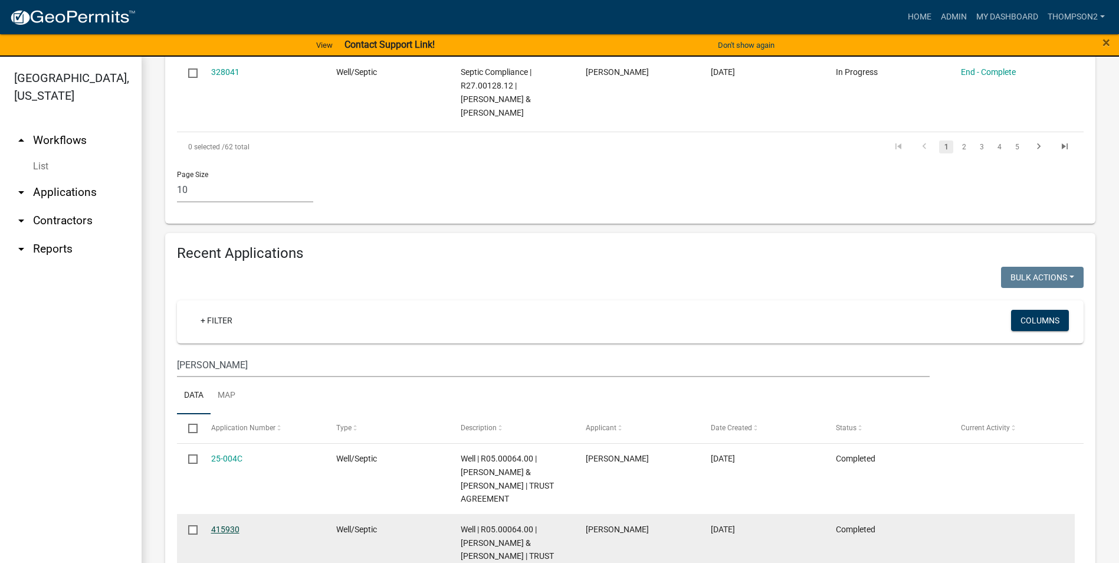
click at [229, 524] on link "415930" at bounding box center [225, 528] width 28 height 9
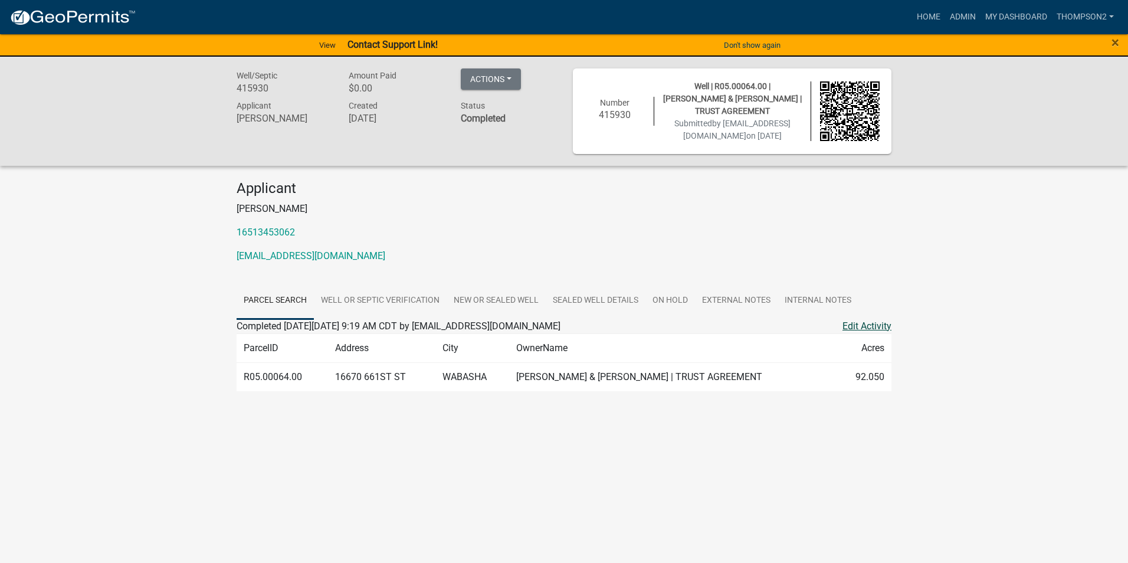
click at [850, 324] on link "Edit Activity" at bounding box center [866, 326] width 49 height 14
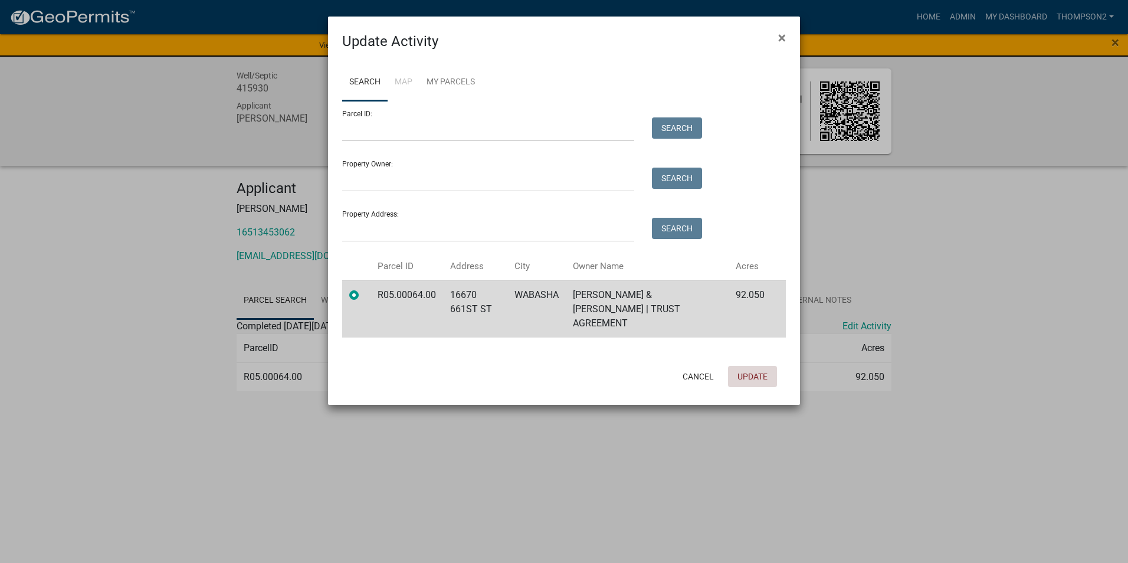
click at [759, 366] on button "Update" at bounding box center [752, 376] width 49 height 21
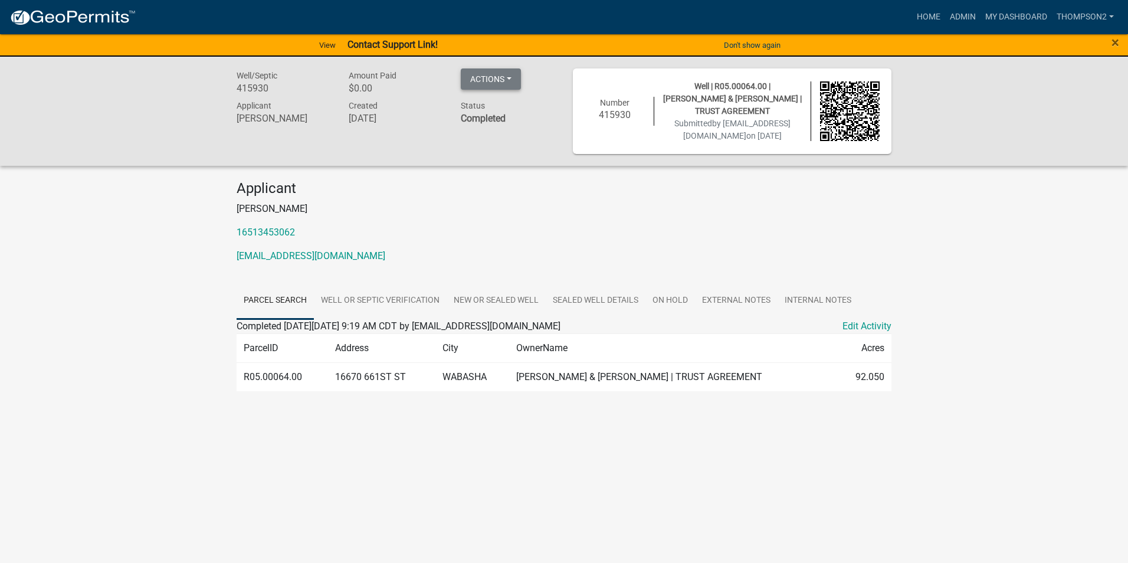
click at [494, 79] on button "Actions" at bounding box center [491, 78] width 60 height 21
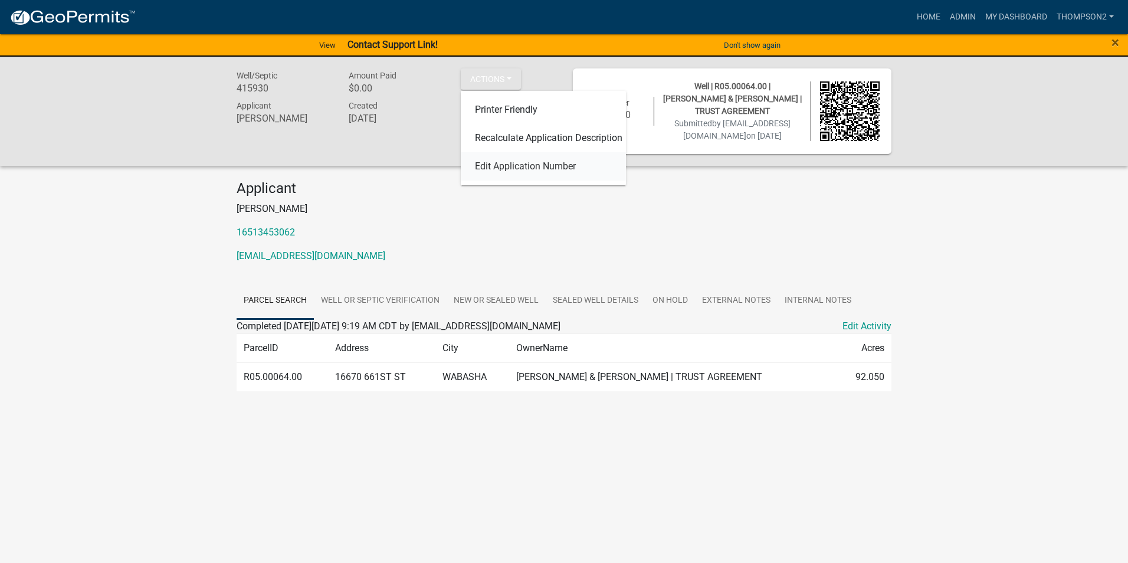
click at [510, 167] on link "Edit Application Number" at bounding box center [543, 166] width 165 height 28
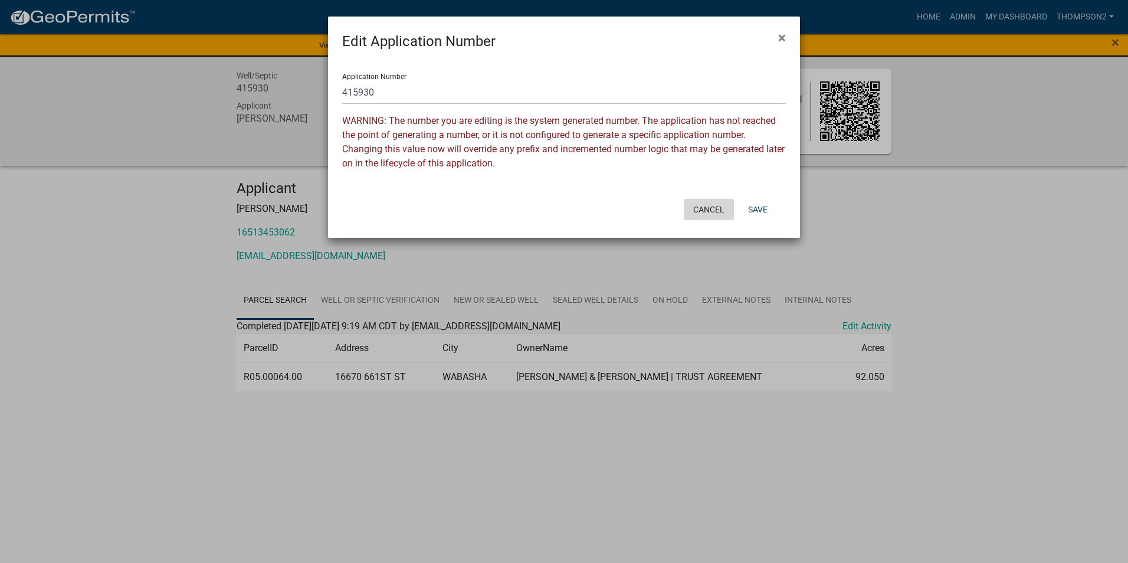
click at [703, 213] on button "Cancel" at bounding box center [709, 209] width 50 height 21
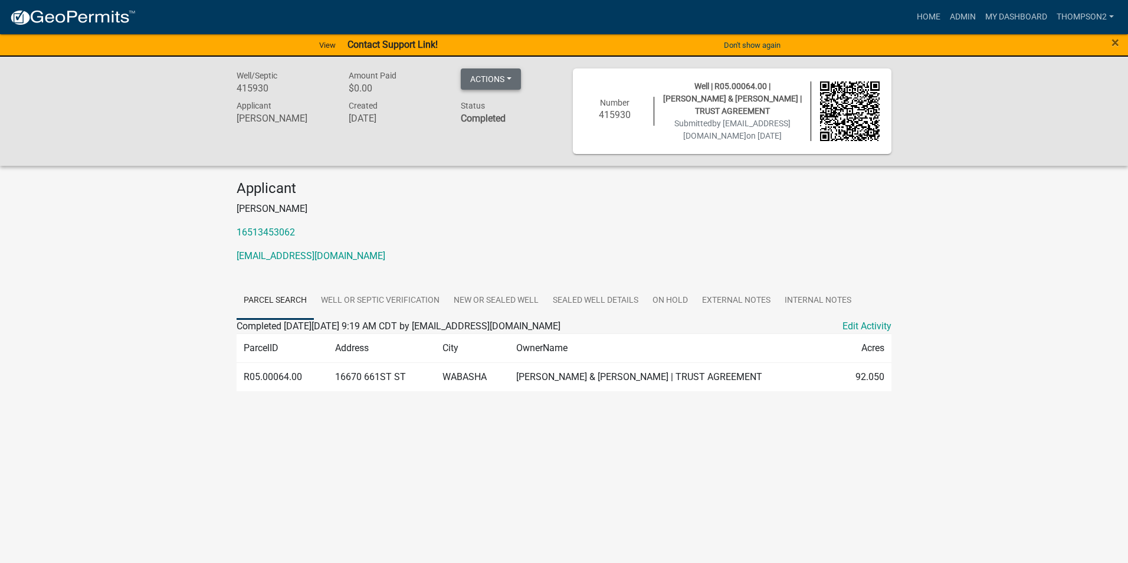
click at [513, 81] on button "Actions" at bounding box center [491, 78] width 60 height 21
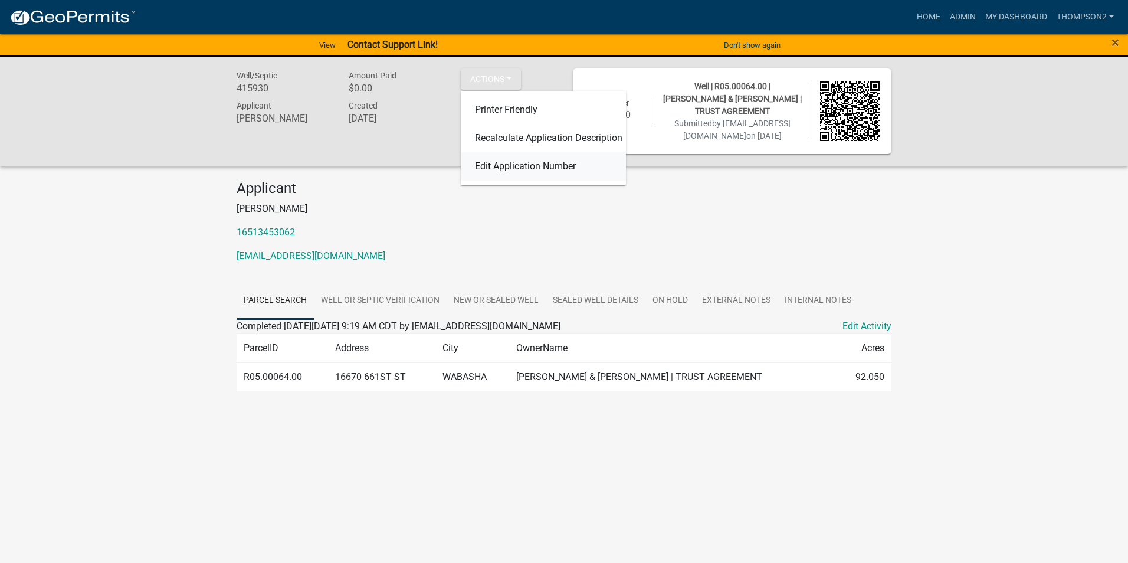
click at [520, 171] on link "Edit Application Number" at bounding box center [543, 166] width 165 height 28
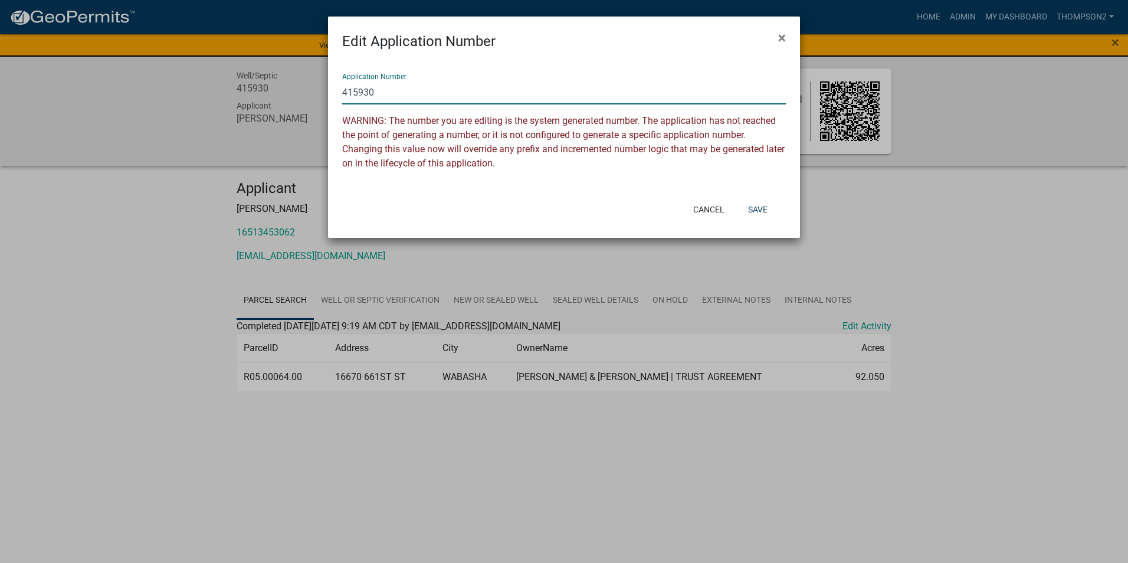
drag, startPoint x: 376, startPoint y: 96, endPoint x: 332, endPoint y: 95, distance: 43.7
click at [332, 95] on div "Application Number 415930 WARNING: The number you are editing is the system gen…" at bounding box center [564, 123] width 472 height 142
type input "25-003A"
click at [759, 214] on button "Save" at bounding box center [758, 209] width 38 height 21
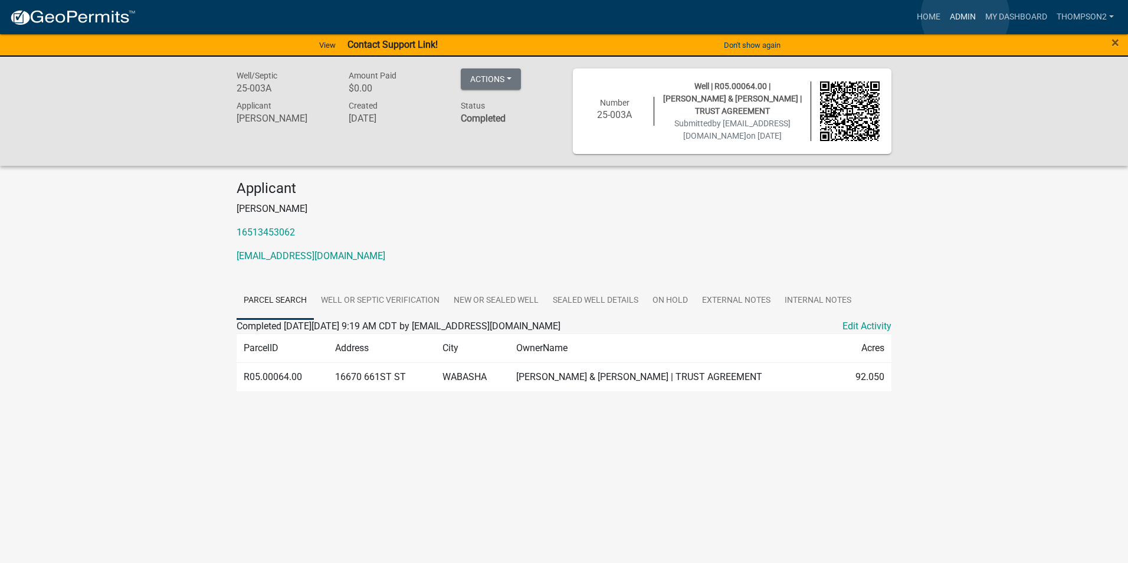
click at [965, 16] on link "Admin" at bounding box center [962, 17] width 35 height 22
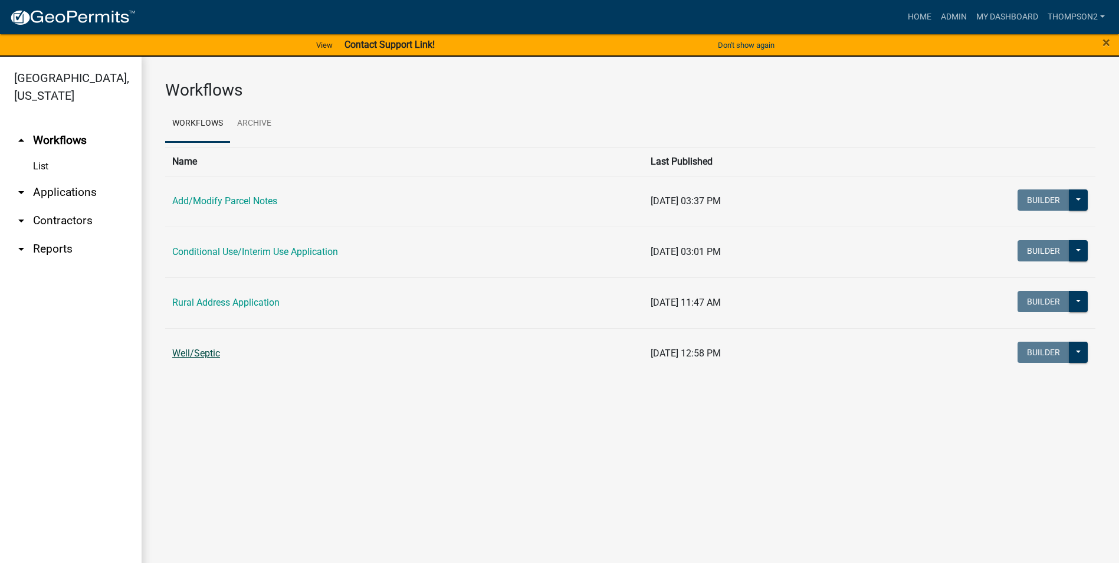
click at [214, 352] on link "Well/Septic" at bounding box center [196, 352] width 48 height 11
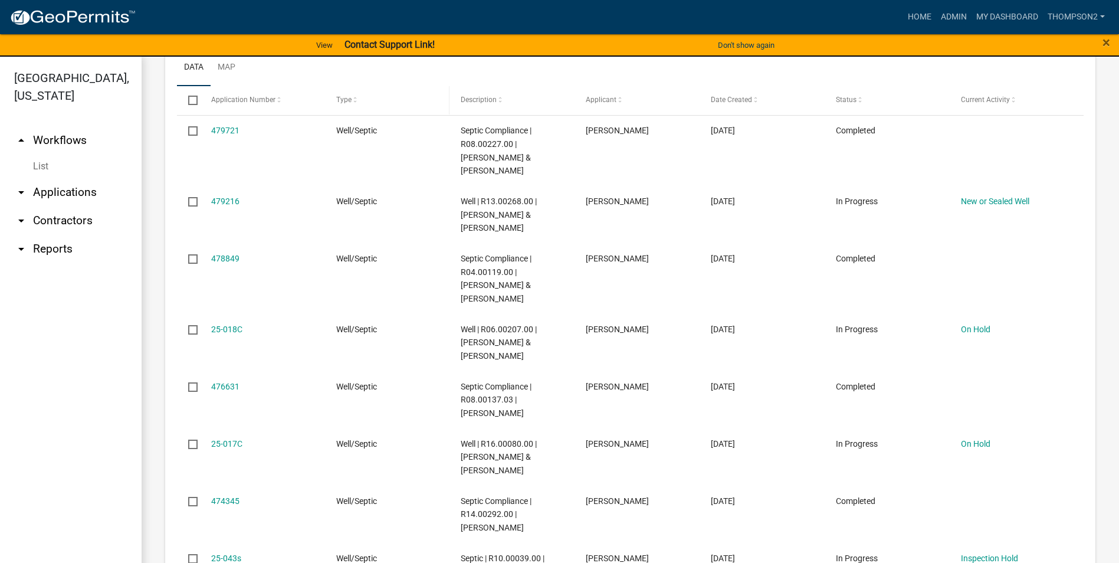
scroll to position [1062, 0]
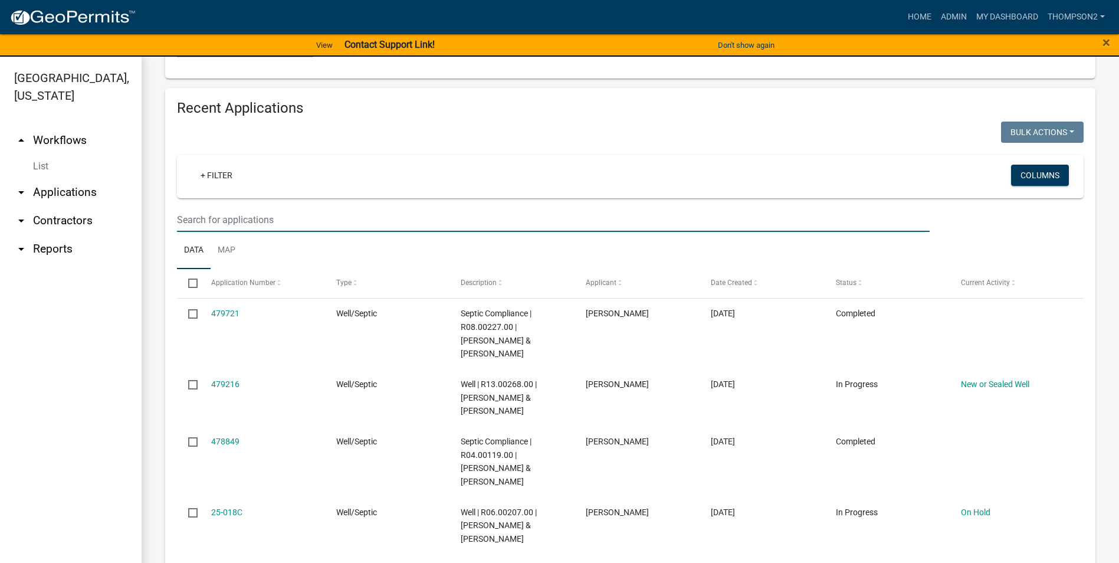
click at [290, 216] on input "text" at bounding box center [553, 220] width 753 height 24
type input "hager"
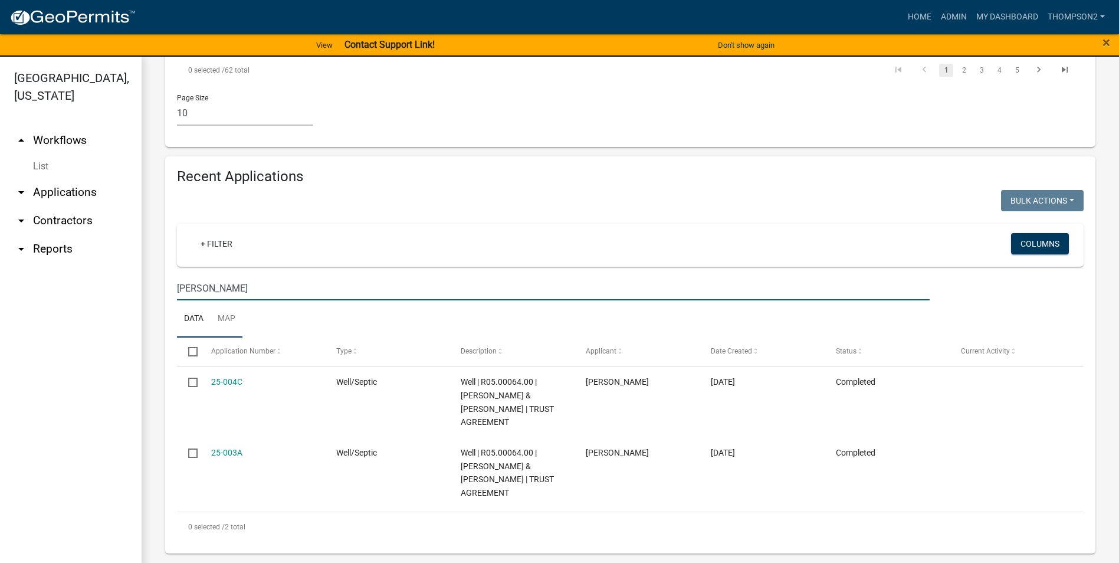
scroll to position [967, 0]
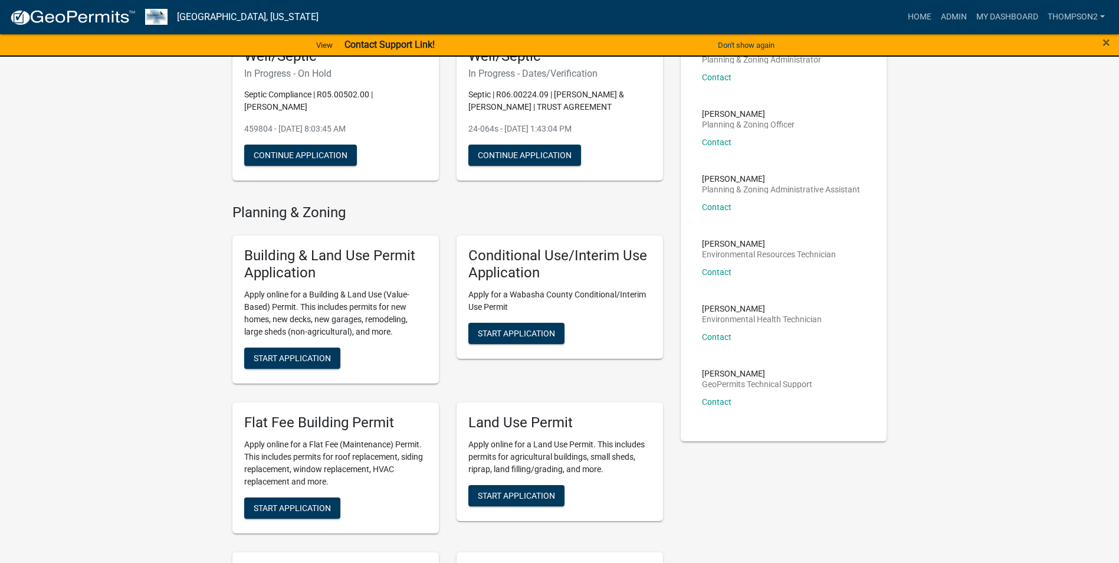
scroll to position [295, 0]
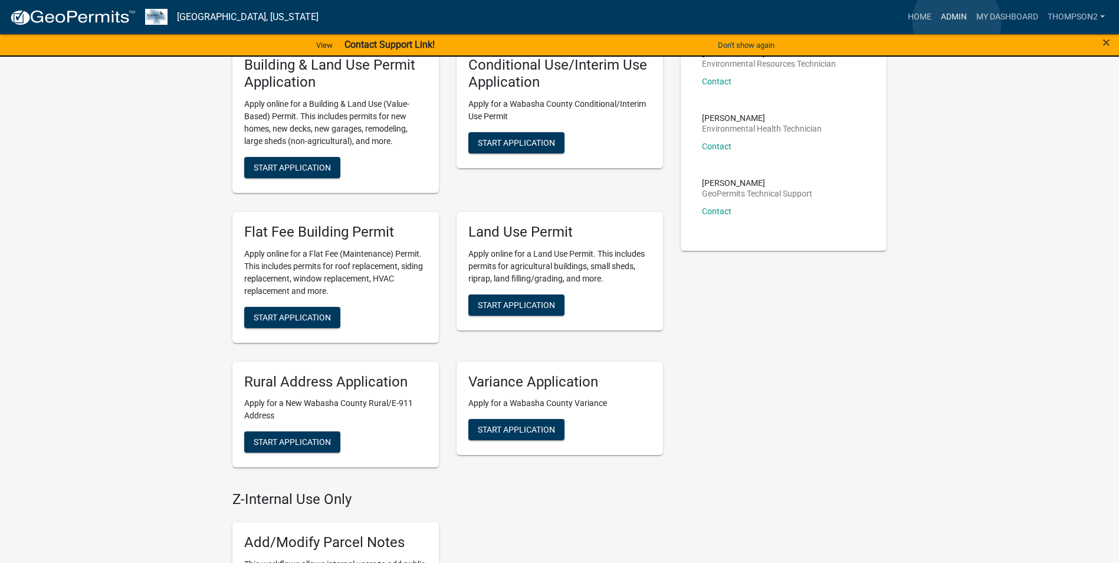
click at [957, 22] on link "Admin" at bounding box center [953, 17] width 35 height 22
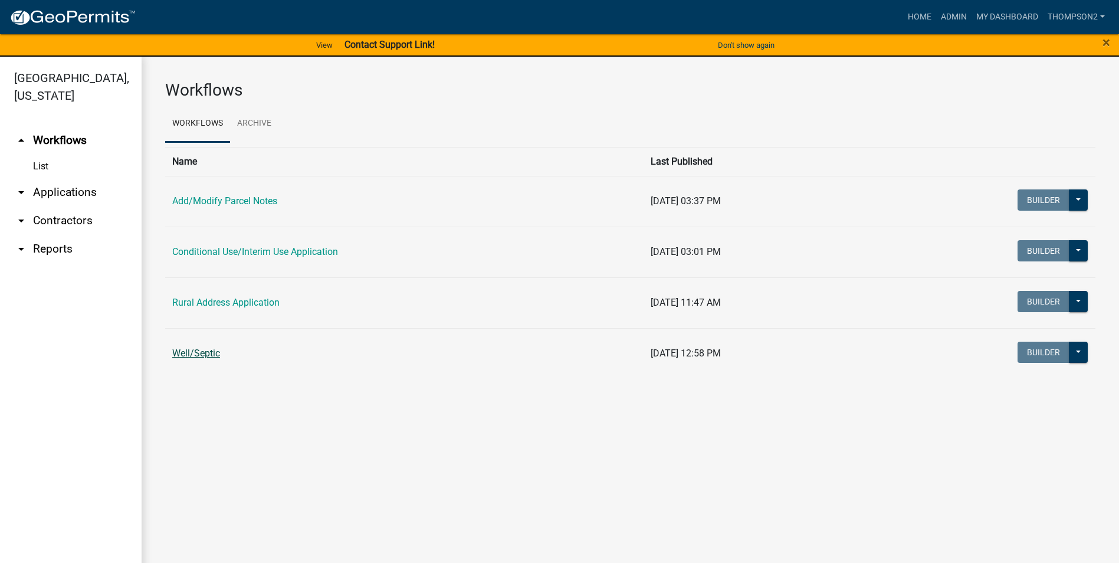
click at [209, 355] on link "Well/Septic" at bounding box center [196, 352] width 48 height 11
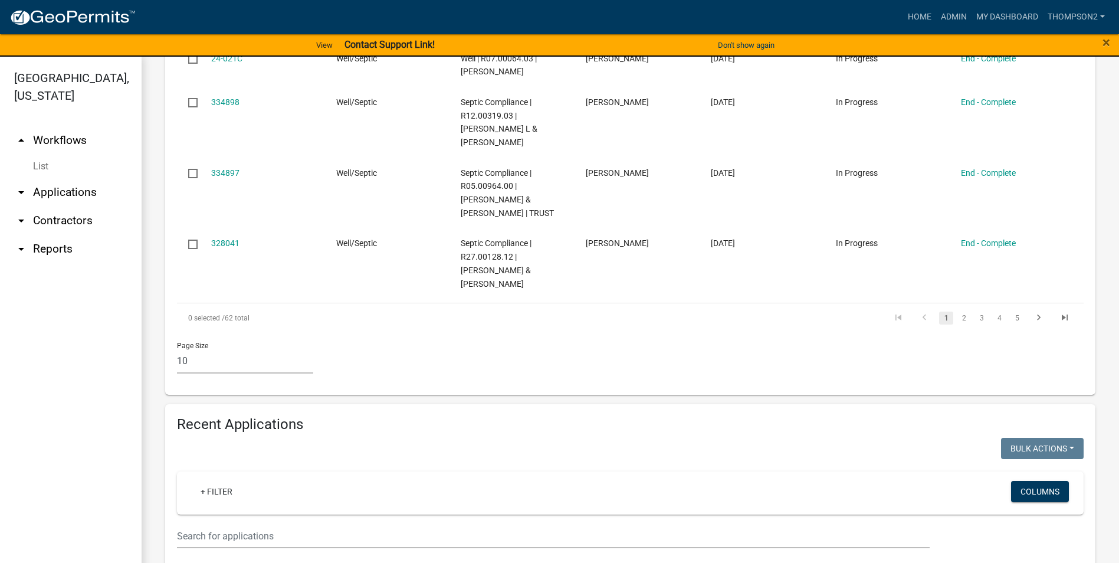
scroll to position [864, 0]
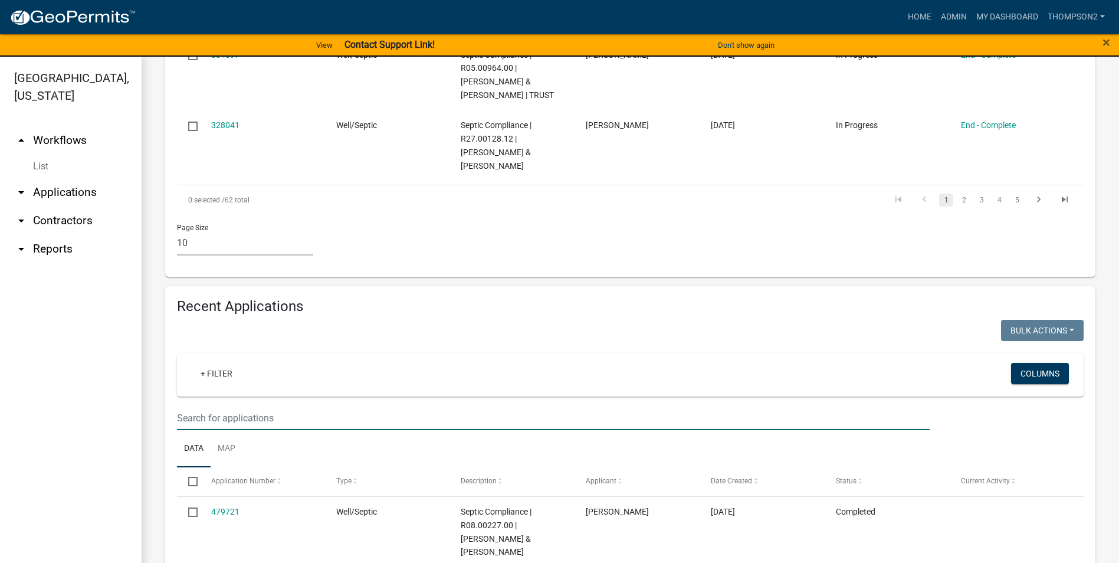
click at [254, 411] on input "text" at bounding box center [553, 418] width 753 height 24
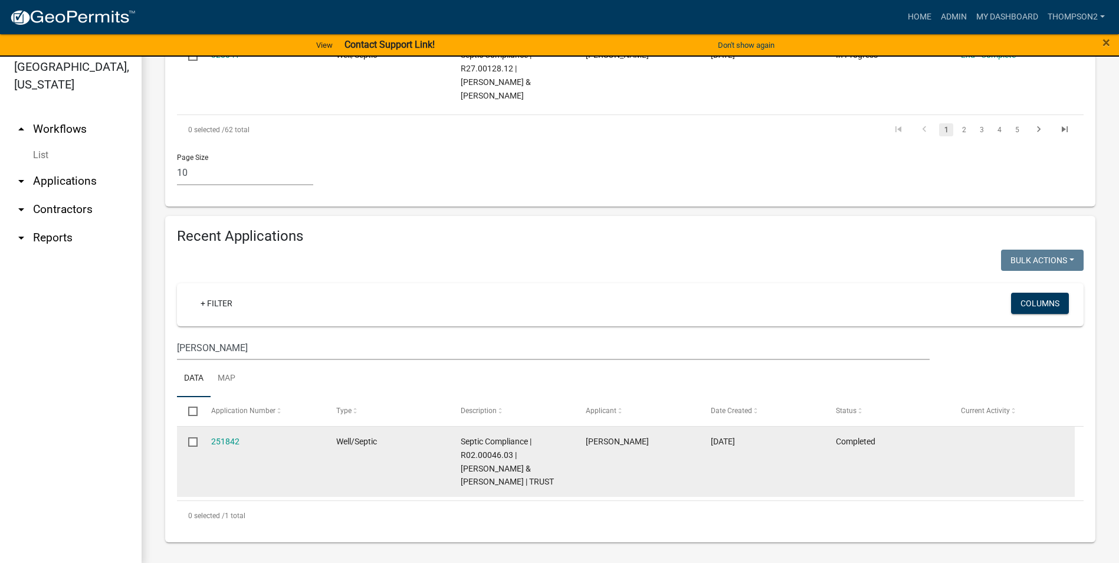
scroll to position [14, 0]
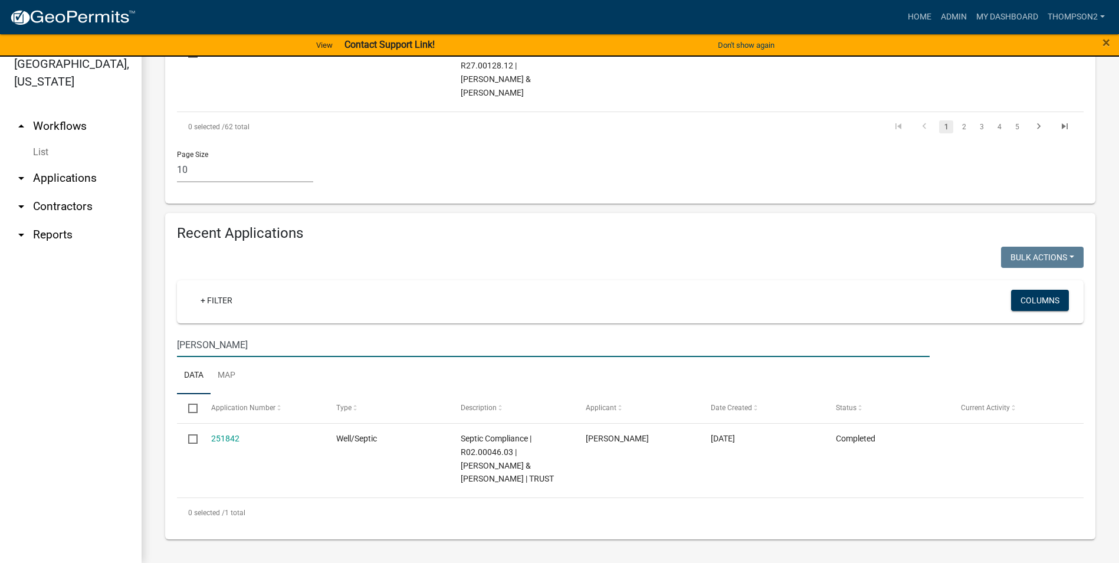
click at [207, 342] on input "[PERSON_NAME]" at bounding box center [553, 345] width 753 height 24
drag, startPoint x: 232, startPoint y: 340, endPoint x: 168, endPoint y: 343, distance: 64.4
click at [168, 343] on div "[PERSON_NAME]" at bounding box center [553, 345] width 770 height 24
type input "5"
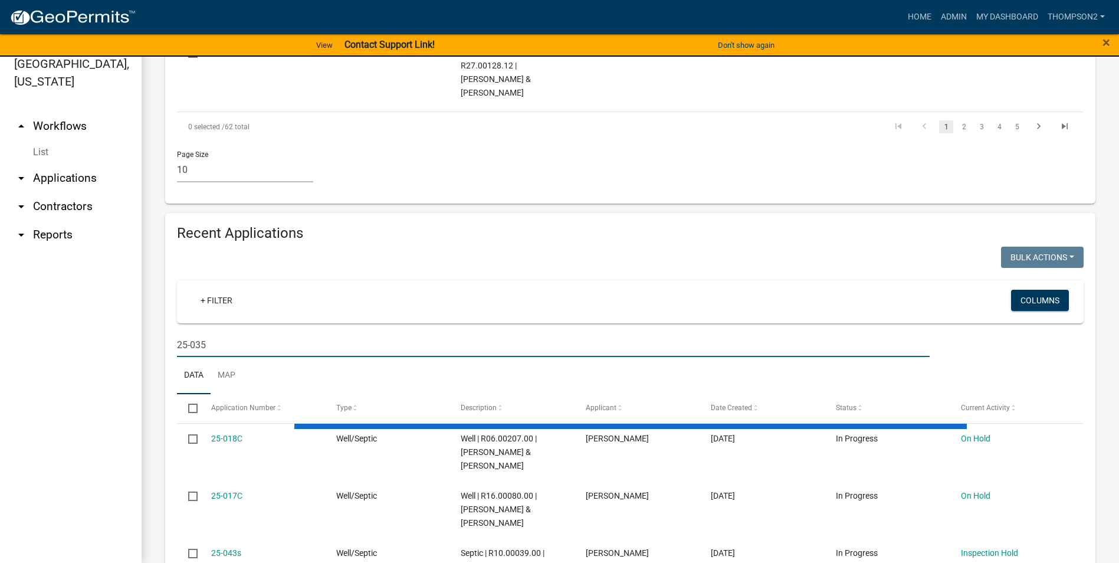
scroll to position [910, 0]
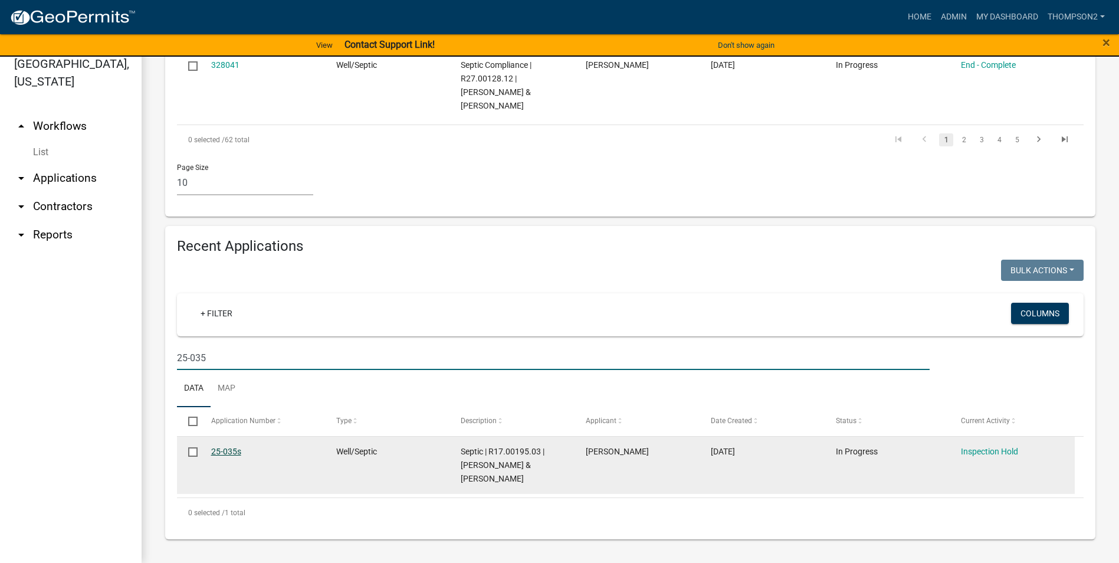
type input "25-035"
click at [224, 449] on link "25-035s" at bounding box center [226, 451] width 30 height 9
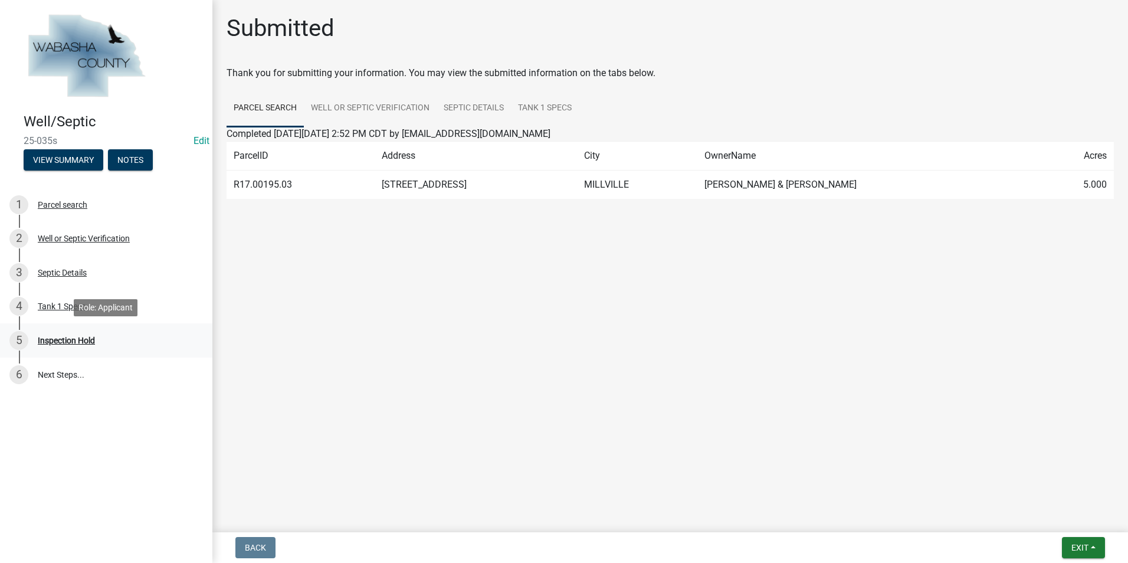
click at [81, 345] on div "Inspection Hold" at bounding box center [66, 340] width 57 height 8
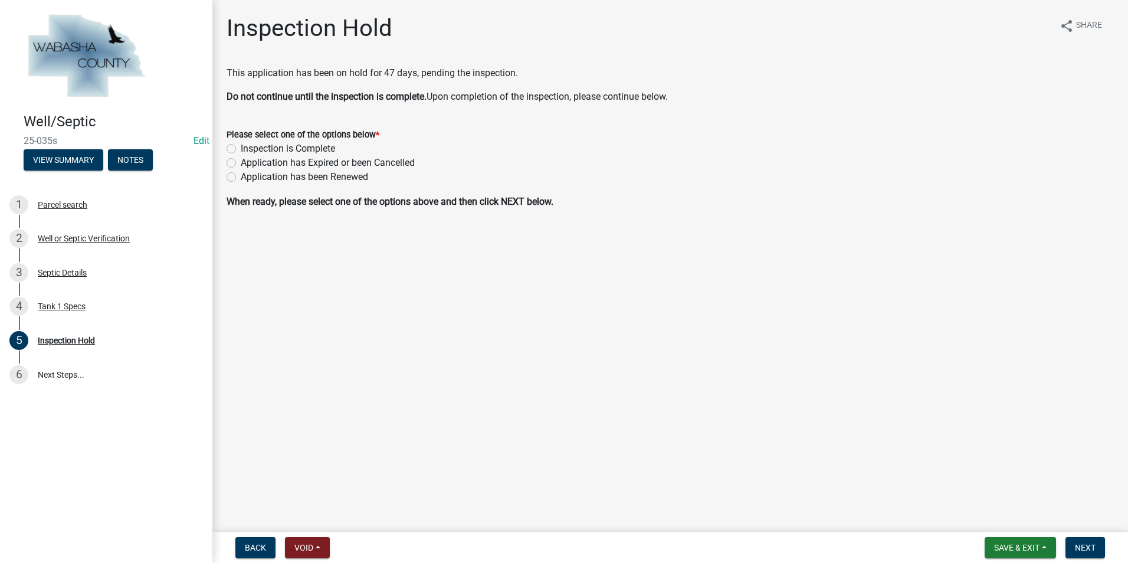
click at [241, 147] on label "Inspection is Complete" at bounding box center [288, 149] width 94 height 14
click at [241, 147] on input "Inspection is Complete" at bounding box center [245, 146] width 8 height 8
radio input "true"
click at [1080, 541] on button "Next" at bounding box center [1085, 547] width 40 height 21
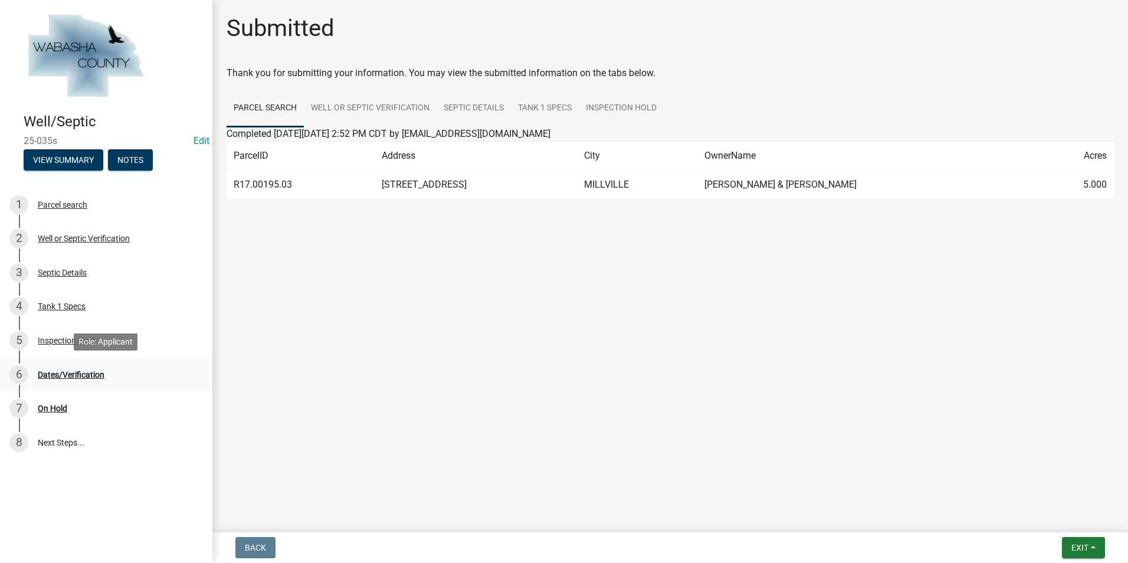
click at [86, 375] on div "Dates/Verification" at bounding box center [71, 374] width 67 height 8
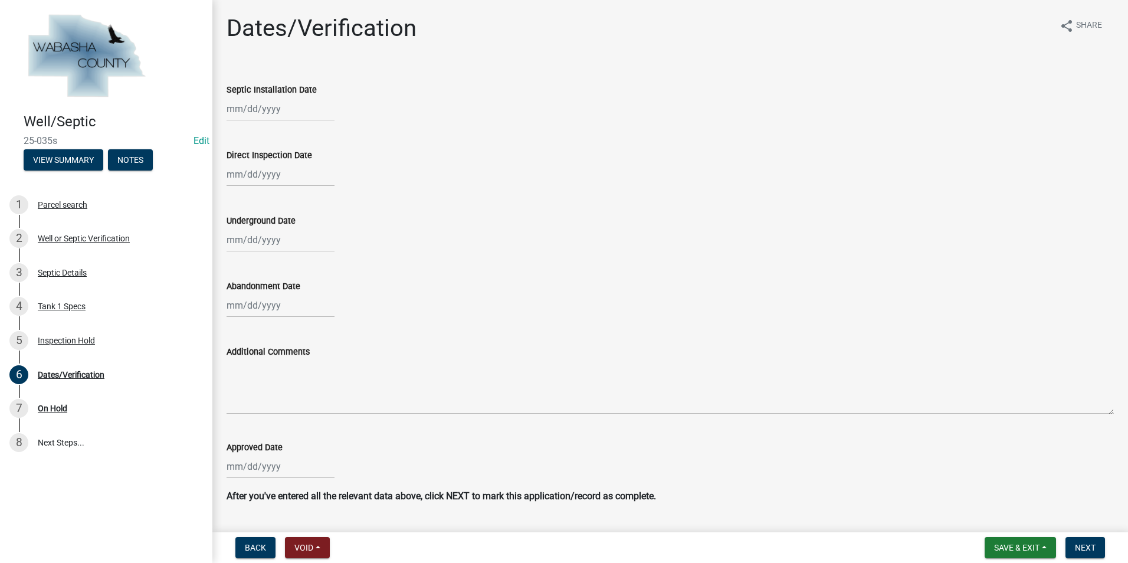
click at [265, 111] on div at bounding box center [281, 109] width 108 height 24
select select "9"
select select "2025"
click at [235, 135] on button "Previous month" at bounding box center [238, 133] width 14 height 19
select select "8"
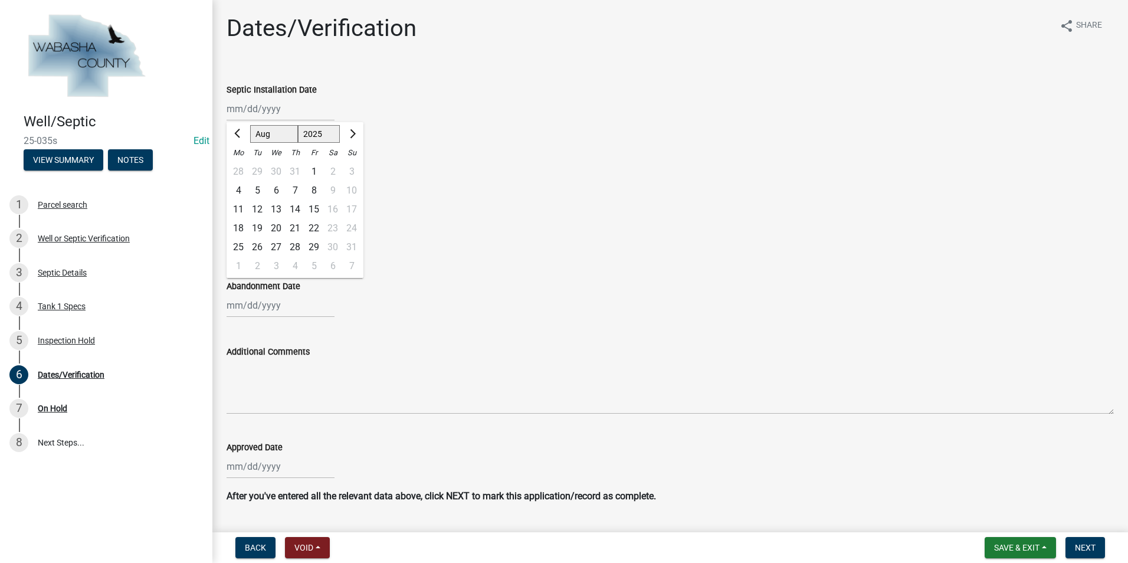
click at [313, 246] on div "29" at bounding box center [313, 247] width 19 height 19
type input "[DATE]"
click at [249, 238] on div at bounding box center [281, 240] width 108 height 24
select select "9"
select select "2025"
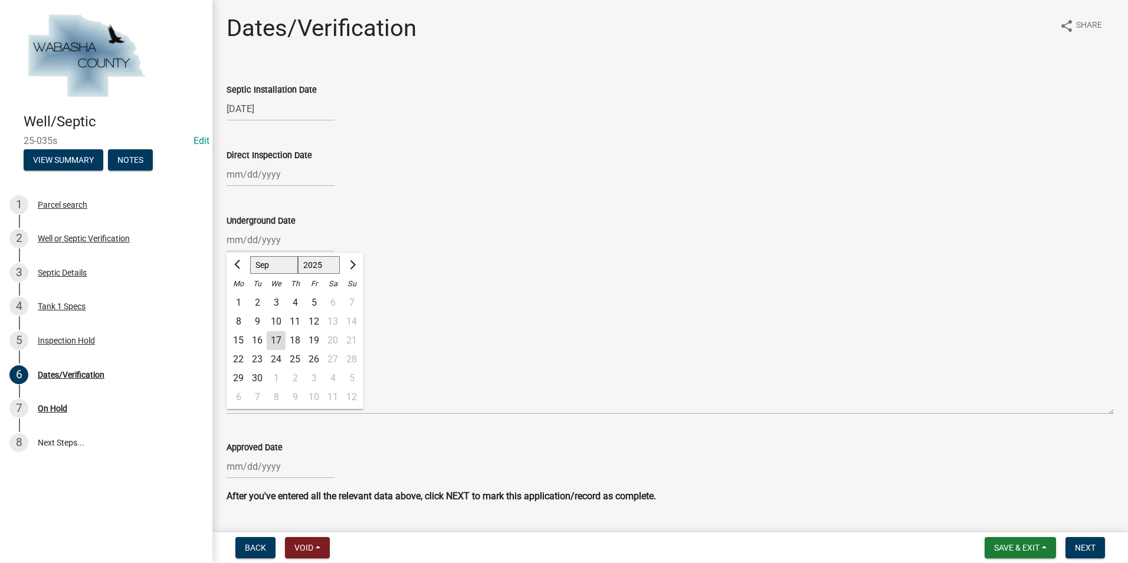
click at [255, 340] on div "16" at bounding box center [257, 340] width 19 height 19
type input "[DATE]"
click at [251, 311] on div at bounding box center [281, 305] width 108 height 24
select select "9"
select select "2025"
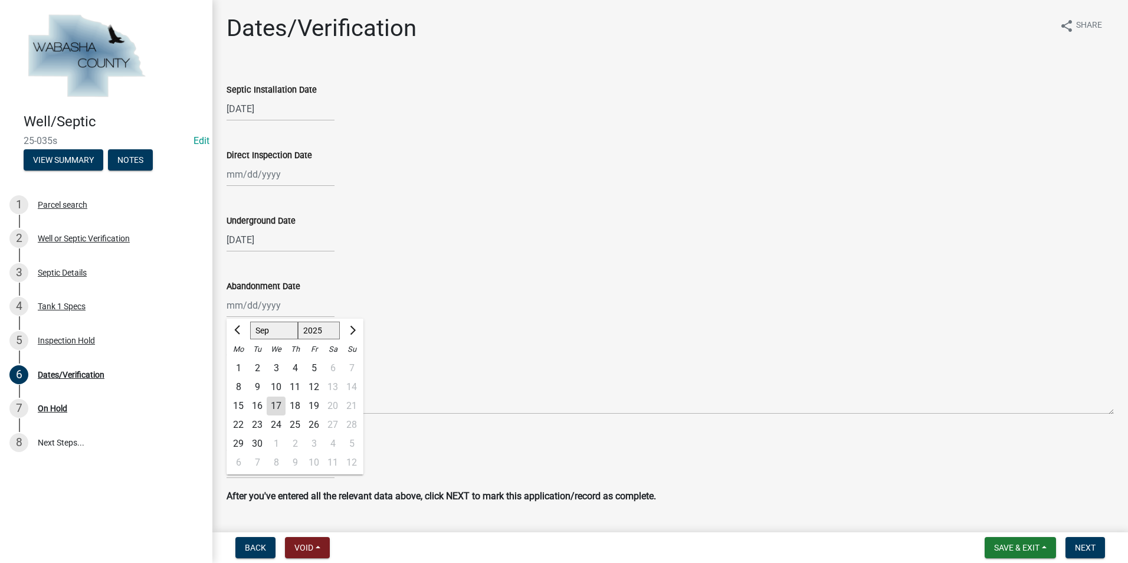
click at [278, 365] on div "3" at bounding box center [276, 368] width 19 height 19
type input "[DATE]"
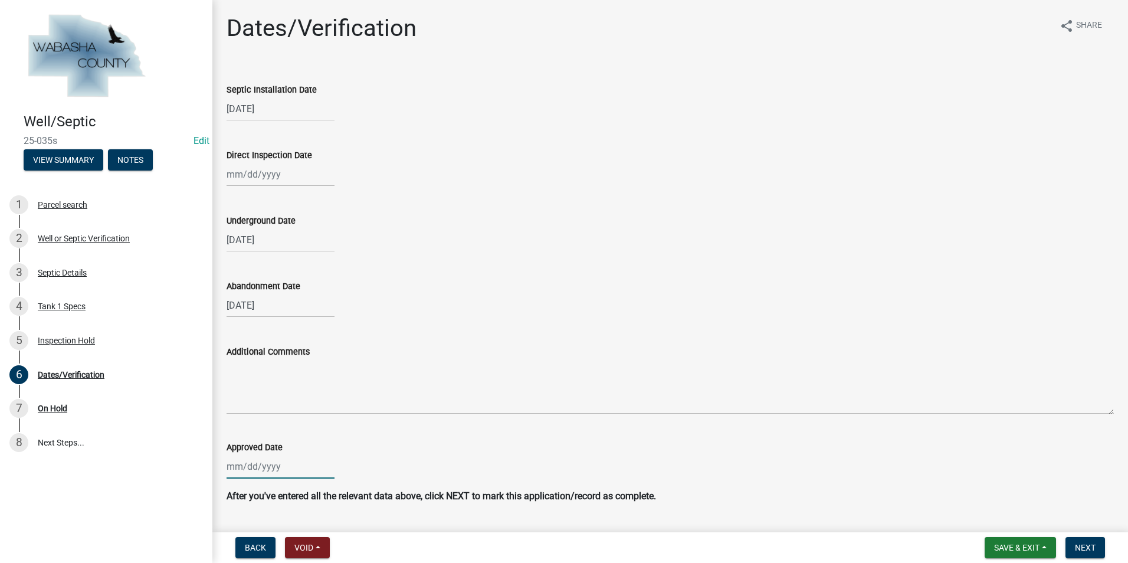
select select "9"
select select "2025"
click at [261, 463] on input "Approved Date" at bounding box center [281, 466] width 108 height 24
click at [237, 305] on button "Previous month" at bounding box center [238, 309] width 14 height 19
select select "8"
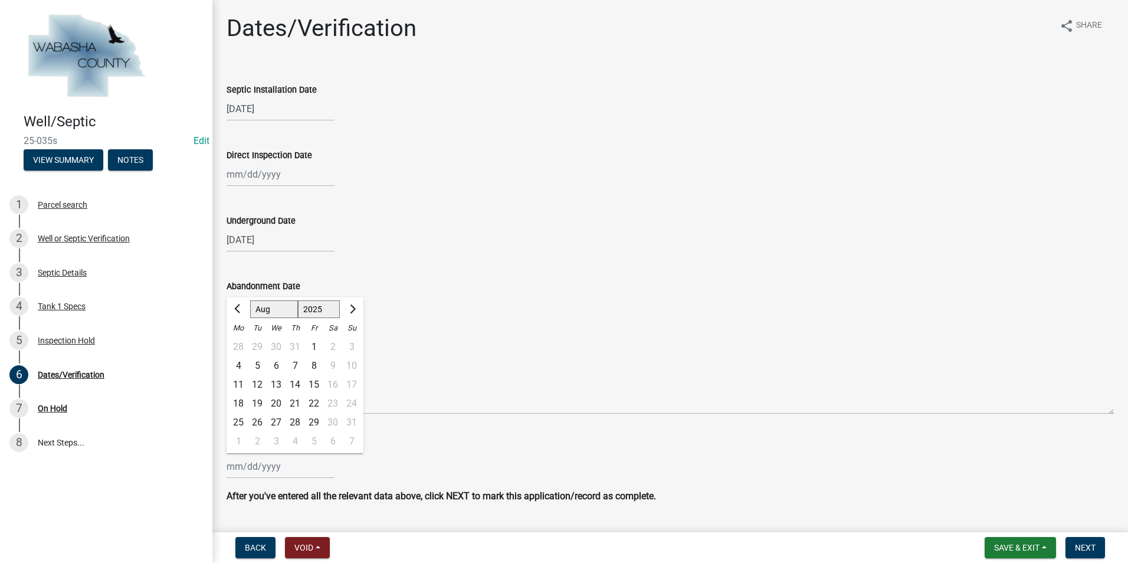
click at [321, 345] on div "1" at bounding box center [313, 346] width 19 height 19
type input "[DATE]"
click at [1088, 549] on span "Next" at bounding box center [1085, 547] width 21 height 9
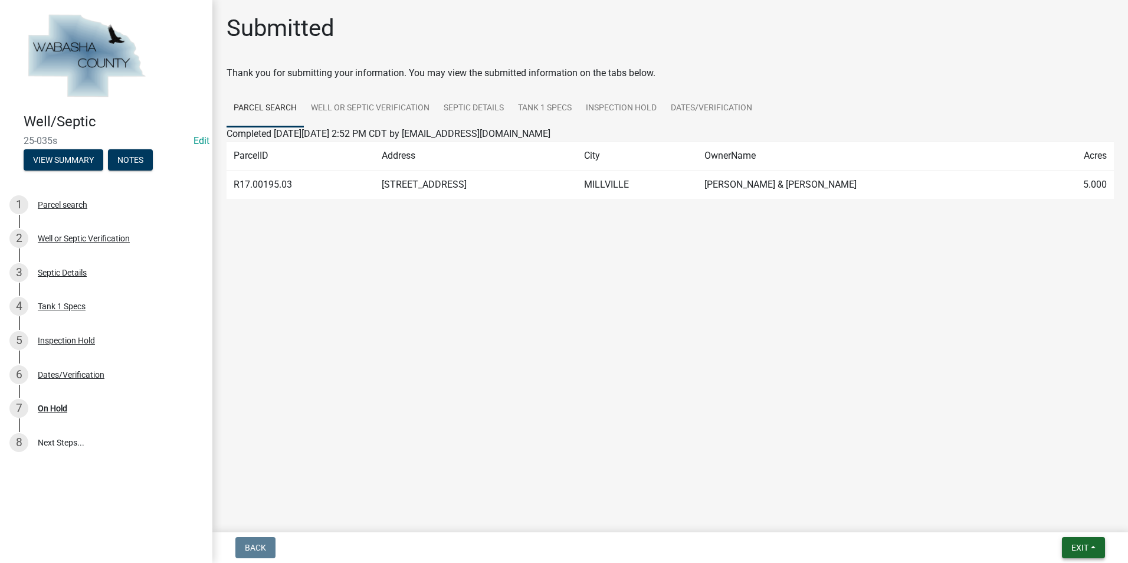
click at [1098, 553] on button "Exit" at bounding box center [1083, 547] width 43 height 21
click at [1061, 523] on button "Save & Exit" at bounding box center [1058, 517] width 94 height 28
